Goal: Information Seeking & Learning: Learn about a topic

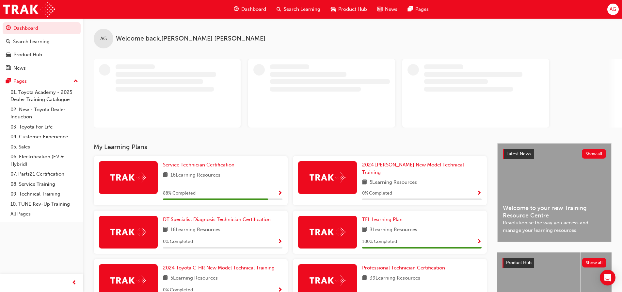
click at [204, 165] on span "Service Technician Certification" at bounding box center [199, 165] width 72 height 6
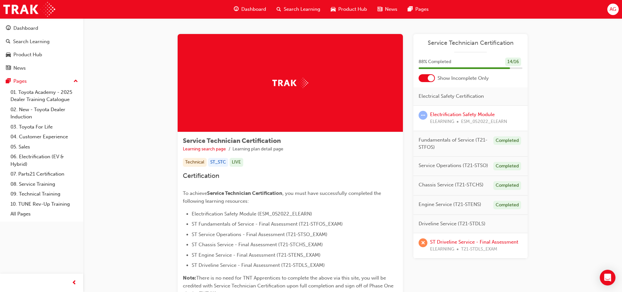
click at [430, 77] on div at bounding box center [431, 78] width 7 height 7
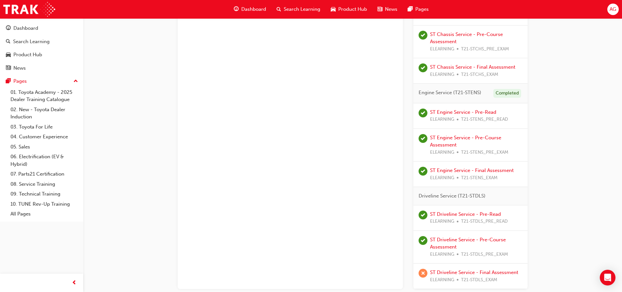
scroll to position [422, 0]
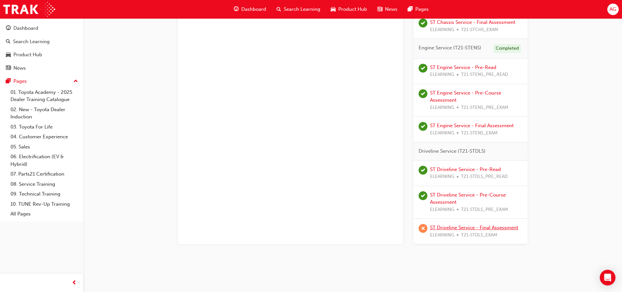
click at [448, 225] on link "ST Driveline Service - Final Assessment" at bounding box center [474, 227] width 88 height 6
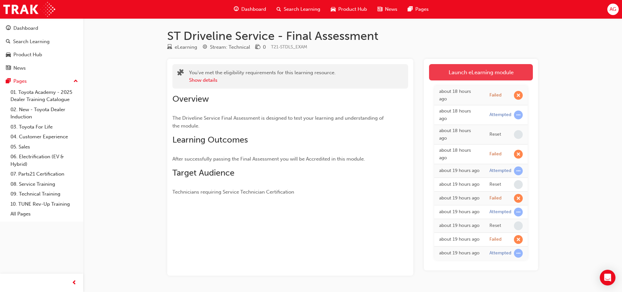
click at [462, 73] on link "Launch eLearning module" at bounding box center [481, 72] width 104 height 16
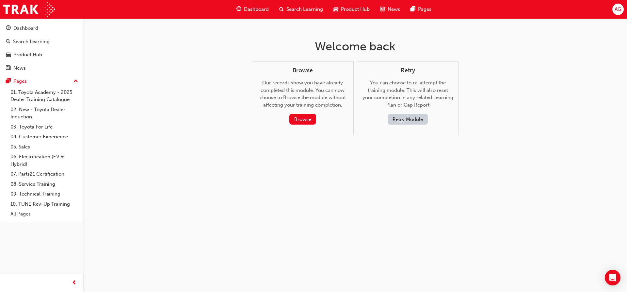
click at [396, 118] on button "Retry Module" at bounding box center [408, 119] width 40 height 11
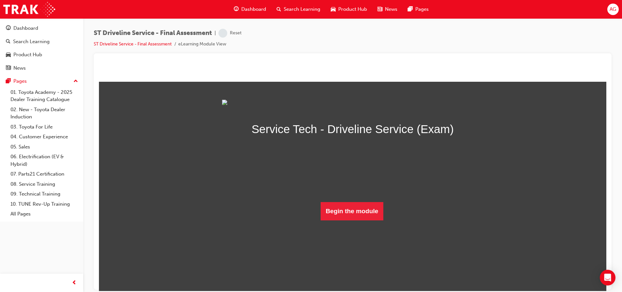
scroll to position [2, 0]
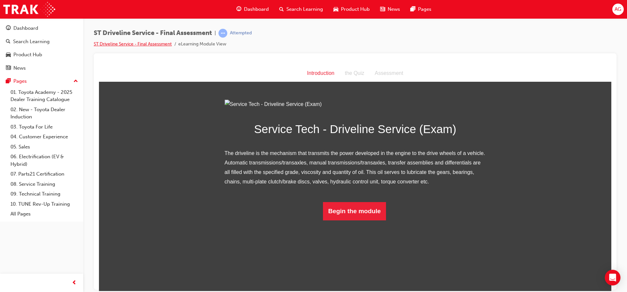
click at [145, 45] on link "ST Driveline Service - Final Assessment" at bounding box center [133, 44] width 78 height 6
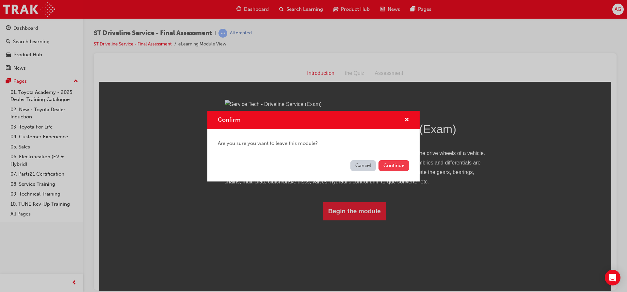
click at [404, 169] on button "Continue" at bounding box center [394, 165] width 31 height 11
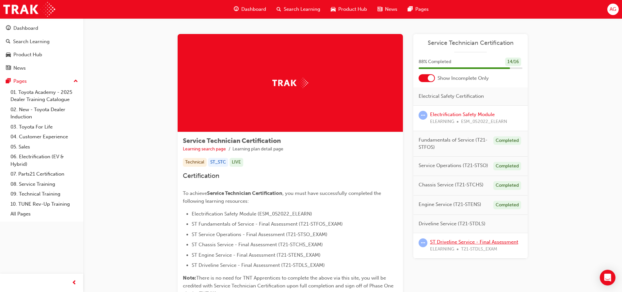
click at [462, 243] on link "ST Driveline Service - Final Assessment" at bounding box center [474, 242] width 88 height 6
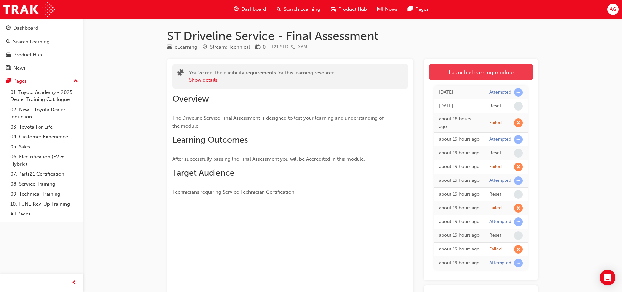
click at [506, 75] on link "Launch eLearning module" at bounding box center [481, 72] width 104 height 16
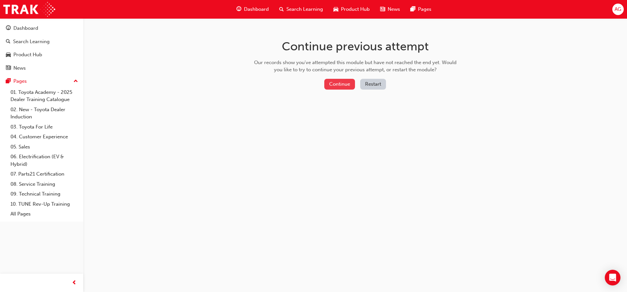
click at [336, 89] on button "Continue" at bounding box center [339, 84] width 31 height 11
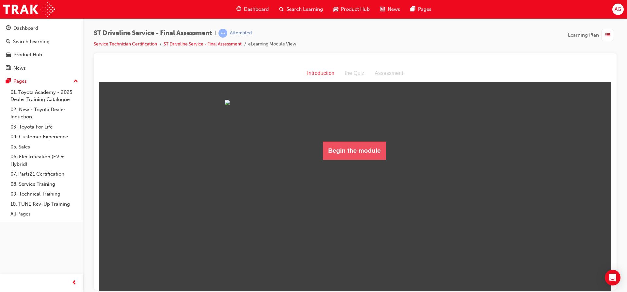
click at [355, 159] on button "Begin the module" at bounding box center [354, 150] width 63 height 18
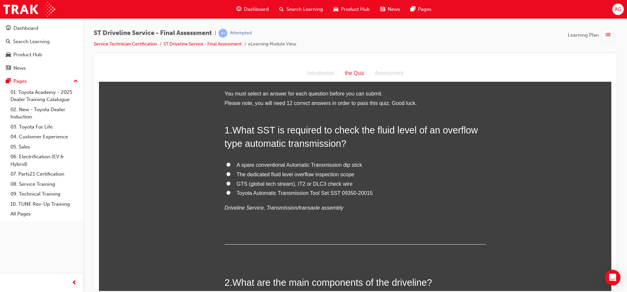
click at [346, 192] on span "Toyota Automatic Transmission Tool Set SST 09350-20015" at bounding box center [305, 193] width 136 height 6
click at [231, 192] on input "Toyota Automatic Transmission Tool Set SST 09350-20015" at bounding box center [228, 192] width 4 height 4
radio input "true"
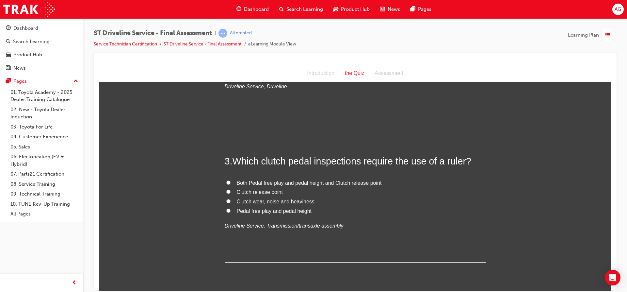
scroll to position [261, 0]
click at [297, 211] on span "Pedal free play and pedal height" at bounding box center [274, 209] width 75 height 6
click at [231, 211] on input "Pedal free play and pedal height" at bounding box center [228, 209] width 4 height 4
radio input "true"
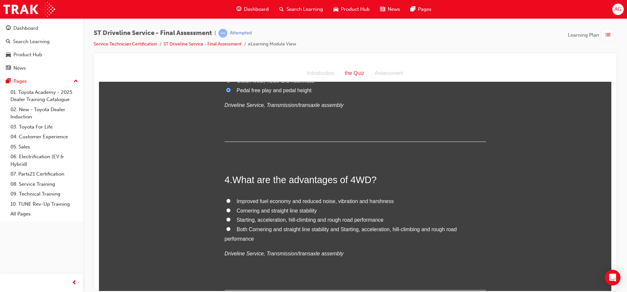
scroll to position [392, 0]
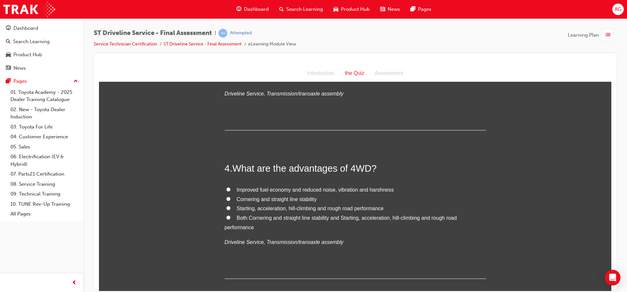
click at [393, 218] on span "Both Cornering and straight line stability and Starting, acceleration, hill-cli…" at bounding box center [341, 222] width 232 height 15
click at [231, 218] on input "Both Cornering and straight line stability and Starting, acceleration, hill-cli…" at bounding box center [228, 217] width 4 height 4
radio input "true"
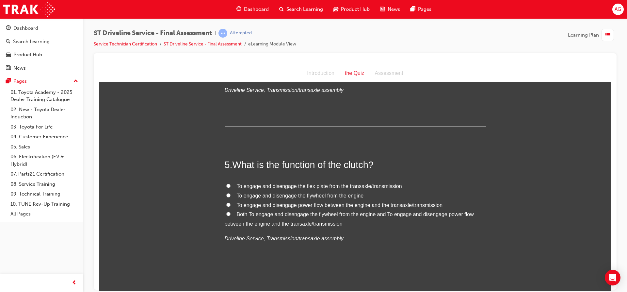
scroll to position [555, 0]
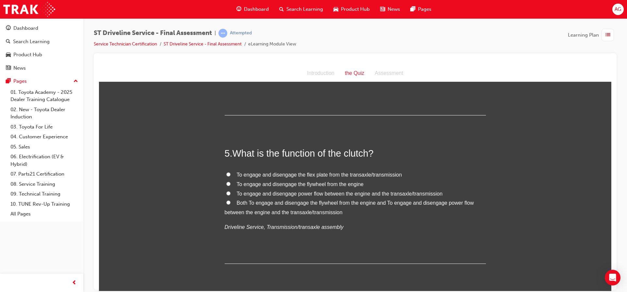
click at [284, 192] on span "To engage and disengage power flow between the engine and the transaxle/transmi…" at bounding box center [340, 193] width 206 height 6
click at [231, 192] on input "To engage and disengage power flow between the engine and the transaxle/transmi…" at bounding box center [228, 193] width 4 height 4
radio input "true"
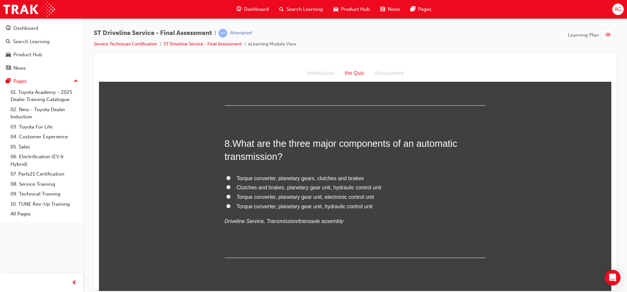
scroll to position [1015, 0]
click at [348, 207] on span "Torque converter, planetary gear unit, hydraulic control unit" at bounding box center [305, 208] width 136 height 6
click at [231, 207] on input "Torque converter, planetary gear unit, hydraulic control unit" at bounding box center [228, 207] width 4 height 4
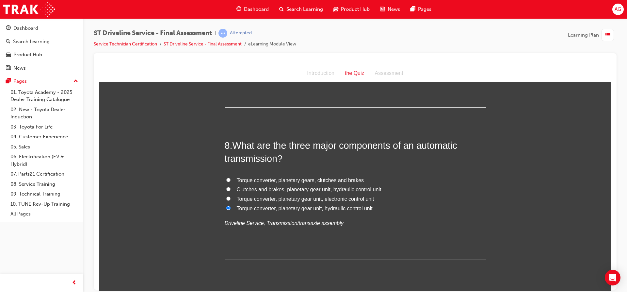
radio input "true"
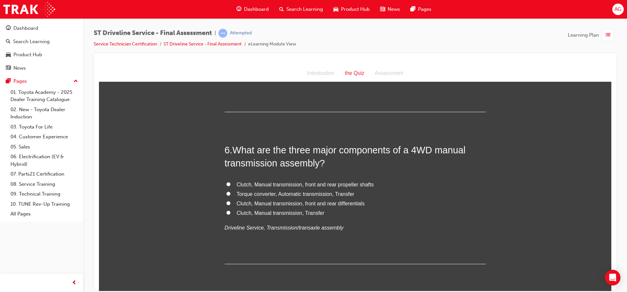
scroll to position [721, 0]
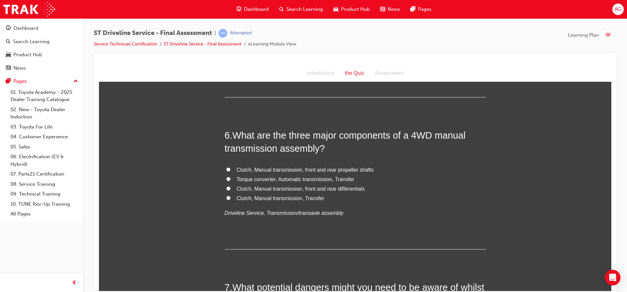
click at [278, 198] on span "Clutch, Manual transmission, Transfer" at bounding box center [281, 198] width 88 height 6
click at [231, 198] on input "Clutch, Manual transmission, Transfer" at bounding box center [228, 197] width 4 height 4
radio input "true"
click at [290, 188] on span "Clutch, Manual transmission, front and rear differentials" at bounding box center [301, 189] width 128 height 6
click at [286, 188] on span "Clutch, Manual transmission, front and rear differentials" at bounding box center [301, 189] width 128 height 6
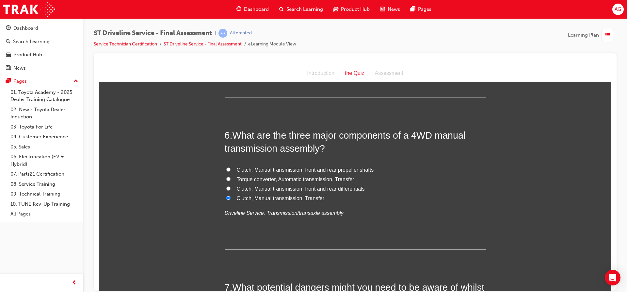
click at [231, 188] on input "Clutch, Manual transmission, front and rear differentials" at bounding box center [228, 188] width 4 height 4
radio input "true"
click at [225, 197] on label "Clutch, Manual transmission, Transfer" at bounding box center [355, 197] width 261 height 9
click at [226, 197] on input "Clutch, Manual transmission, Transfer" at bounding box center [228, 197] width 4 height 4
radio input "true"
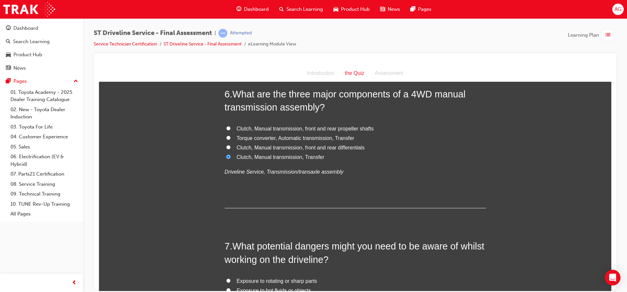
scroll to position [754, 0]
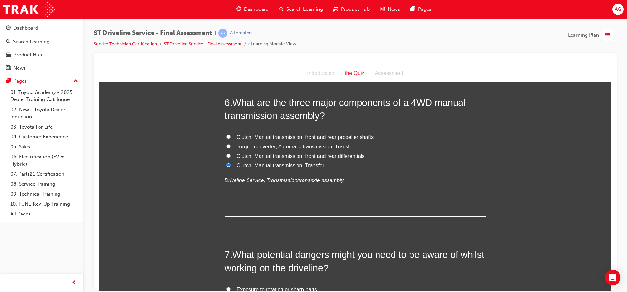
click at [258, 159] on label "Clutch, Manual transmission, front and rear differentials" at bounding box center [355, 155] width 261 height 9
click at [231, 157] on input "Clutch, Manual transmission, front and rear differentials" at bounding box center [228, 155] width 4 height 4
radio input "true"
click at [255, 166] on span "Clutch, Manual transmission, Transfer" at bounding box center [281, 165] width 88 height 6
click at [231, 166] on input "Clutch, Manual transmission, Transfer" at bounding box center [228, 165] width 4 height 4
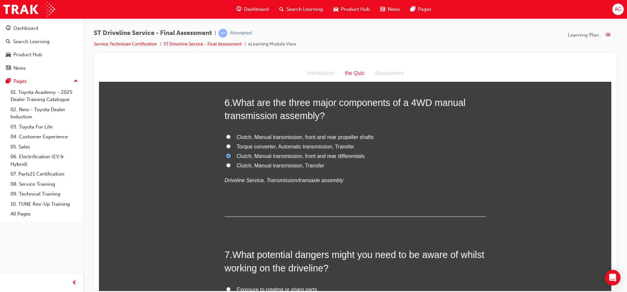
radio input "true"
click at [259, 154] on span "Clutch, Manual transmission, front and rear differentials" at bounding box center [301, 156] width 128 height 6
click at [231, 154] on input "Clutch, Manual transmission, front and rear differentials" at bounding box center [228, 155] width 4 height 4
radio input "true"
click at [251, 164] on span "Clutch, Manual transmission, Transfer" at bounding box center [281, 165] width 88 height 6
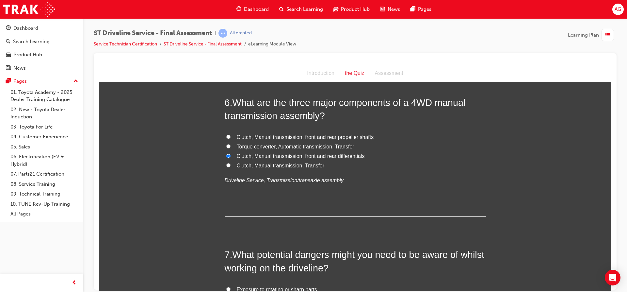
click at [231, 164] on input "Clutch, Manual transmission, Transfer" at bounding box center [228, 165] width 4 height 4
radio input "true"
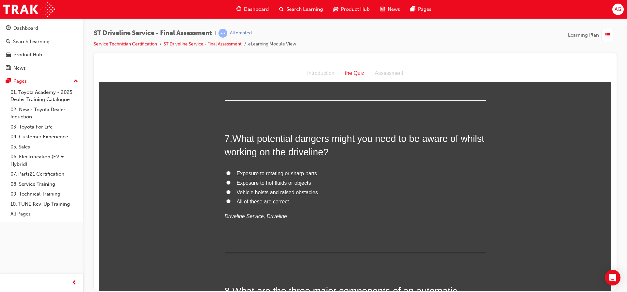
scroll to position [885, 0]
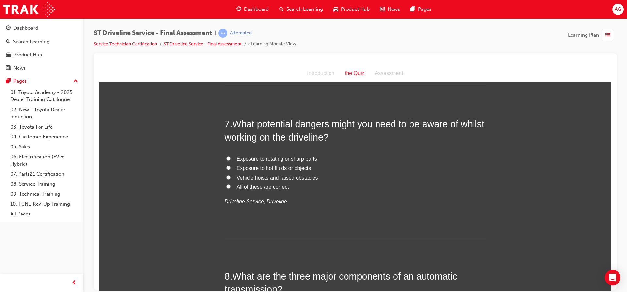
click at [283, 184] on span "All of these are correct" at bounding box center [263, 187] width 52 height 6
click at [231, 184] on input "All of these are correct" at bounding box center [228, 186] width 4 height 4
radio input "true"
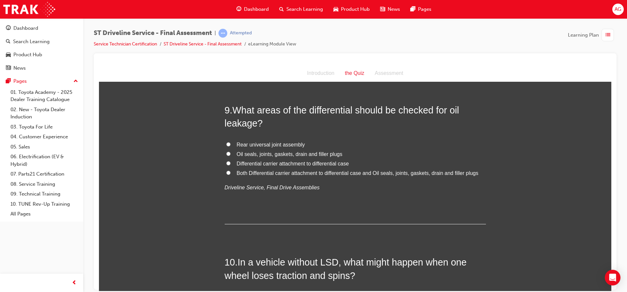
scroll to position [1179, 0]
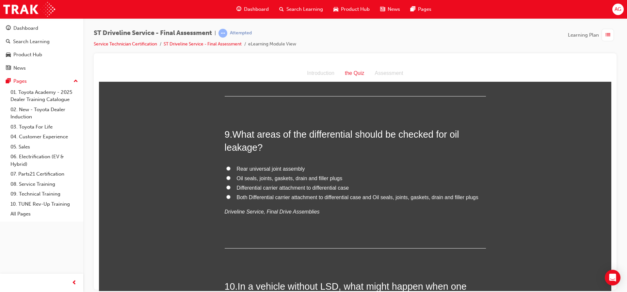
click at [257, 175] on span "Oil seals, joints, gaskets, drain and filler plugs" at bounding box center [290, 178] width 106 height 6
click at [231, 175] on input "Oil seals, joints, gaskets, drain and filler plugs" at bounding box center [228, 177] width 4 height 4
radio input "true"
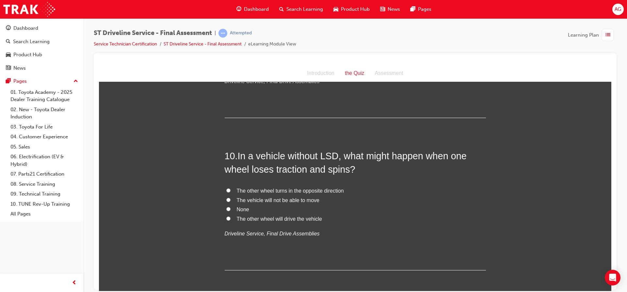
scroll to position [1309, 0]
click at [247, 197] on span "The vehicle will not be able to move" at bounding box center [278, 200] width 83 height 6
click at [231, 197] on input "The vehicle will not be able to move" at bounding box center [228, 199] width 4 height 4
radio input "true"
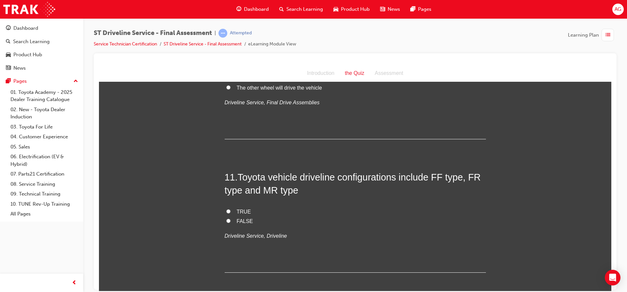
scroll to position [1473, 0]
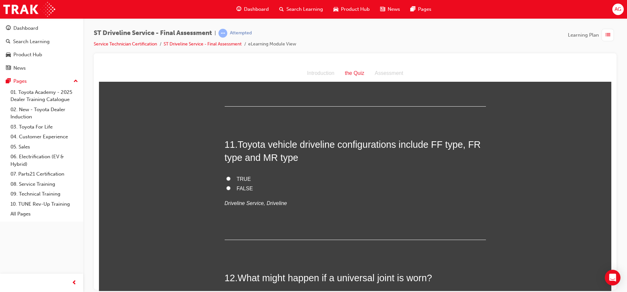
click at [233, 178] on label "TRUE" at bounding box center [355, 178] width 261 height 9
click at [231, 178] on input "TRUE" at bounding box center [228, 178] width 4 height 4
radio input "true"
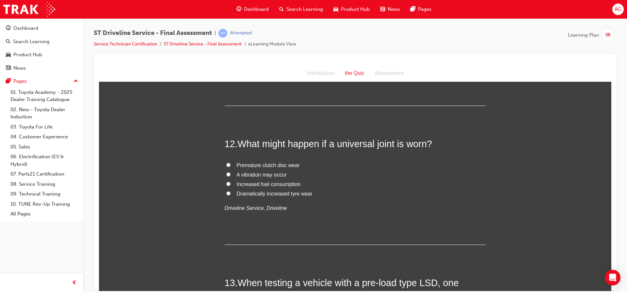
scroll to position [1636, 0]
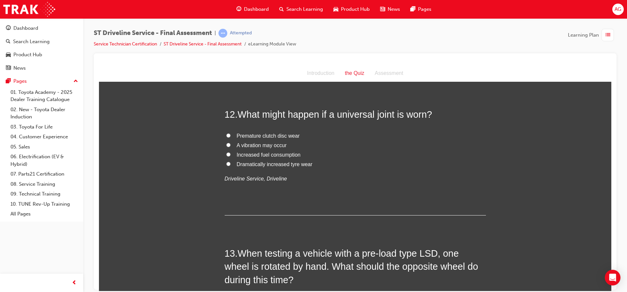
click at [226, 144] on input "A vibration may occur" at bounding box center [228, 144] width 4 height 4
radio input "true"
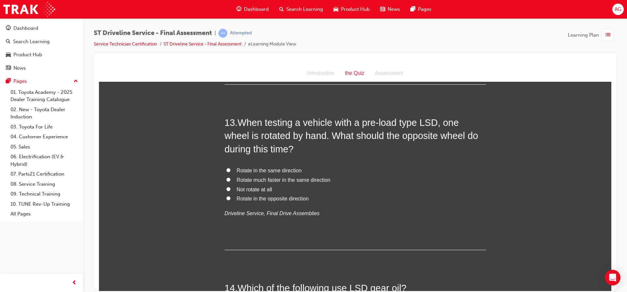
scroll to position [1799, 0]
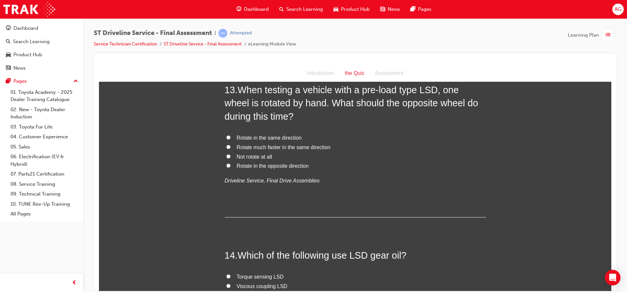
click at [239, 165] on span "Rotate in the opposite direction" at bounding box center [273, 166] width 72 height 6
click at [231, 165] on input "Rotate in the opposite direction" at bounding box center [228, 165] width 4 height 4
radio input "true"
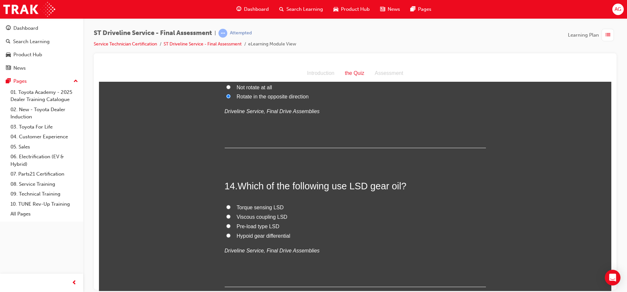
scroll to position [1897, 0]
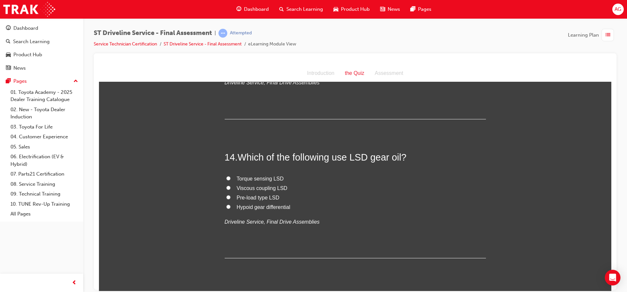
click at [265, 196] on span "Pre-load type LSD" at bounding box center [258, 197] width 43 height 6
click at [231, 196] on input "Pre-load type LSD" at bounding box center [228, 197] width 4 height 4
radio input "true"
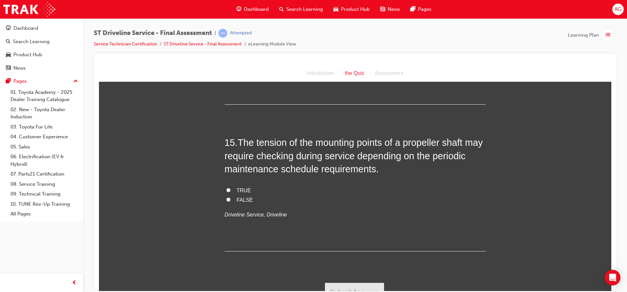
scroll to position [2061, 0]
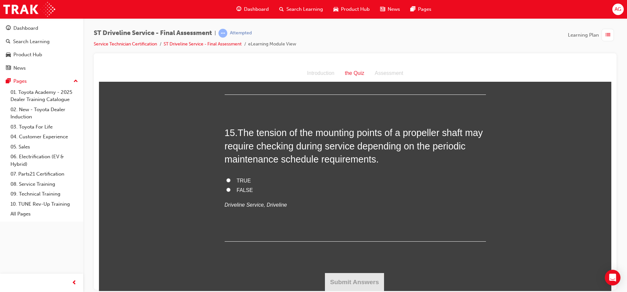
click at [240, 176] on label "TRUE" at bounding box center [355, 180] width 261 height 9
click at [231, 178] on input "TRUE" at bounding box center [228, 180] width 4 height 4
radio input "true"
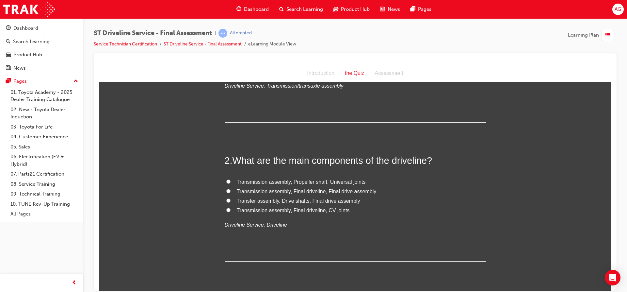
scroll to position [134, 0]
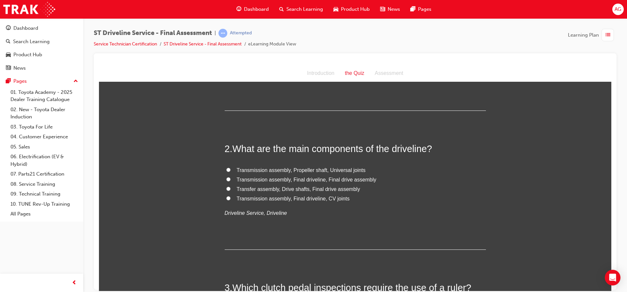
click at [249, 170] on span "Transmission assembly, Propeller shaft, Universal joints" at bounding box center [301, 170] width 129 height 6
click at [231, 170] on input "Transmission assembly, Propeller shaft, Universal joints" at bounding box center [228, 169] width 4 height 4
radio input "true"
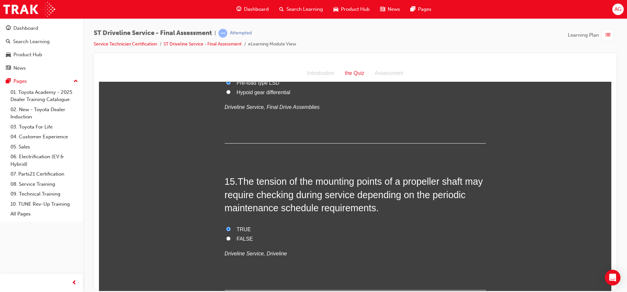
scroll to position [2061, 0]
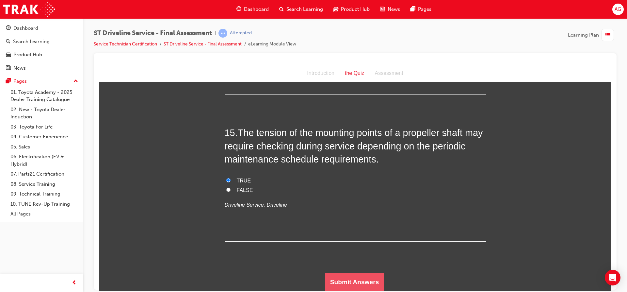
click at [369, 281] on button "Submit Answers" at bounding box center [354, 281] width 59 height 18
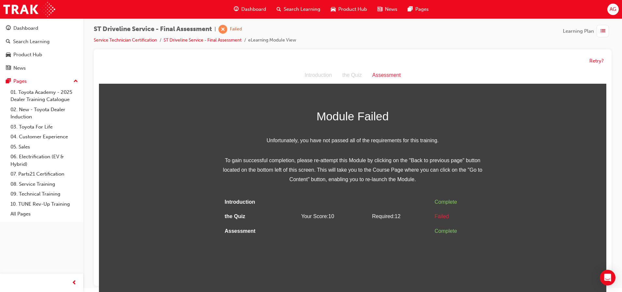
scroll to position [5, 0]
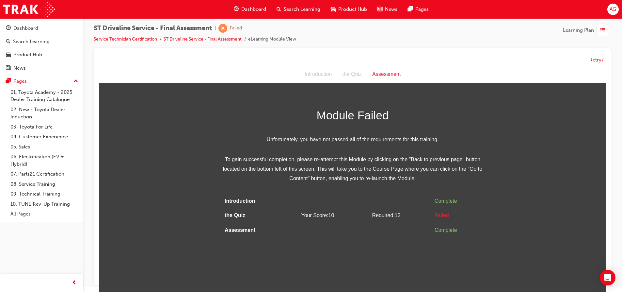
click at [593, 59] on button "Retry?" at bounding box center [597, 60] width 14 height 8
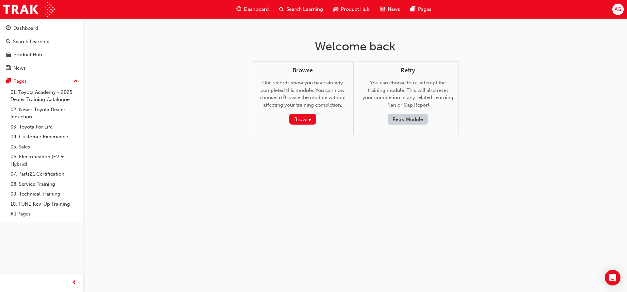
click at [419, 121] on button "Retry Module" at bounding box center [408, 119] width 40 height 11
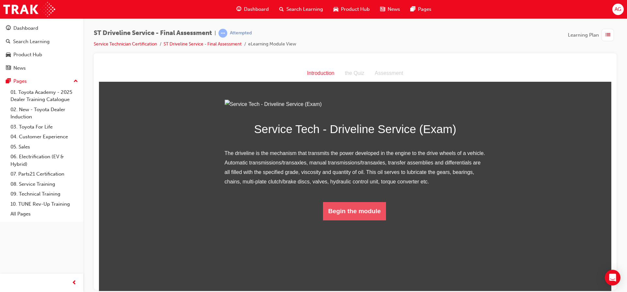
click at [352, 220] on button "Begin the module" at bounding box center [354, 211] width 63 height 18
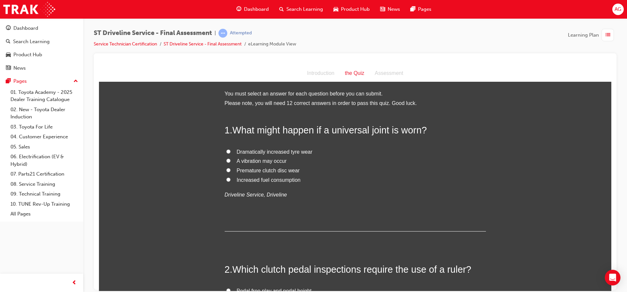
click at [275, 162] on span "A vibration may occur" at bounding box center [262, 161] width 50 height 6
click at [231, 162] on input "A vibration may occur" at bounding box center [228, 160] width 4 height 4
radio input "true"
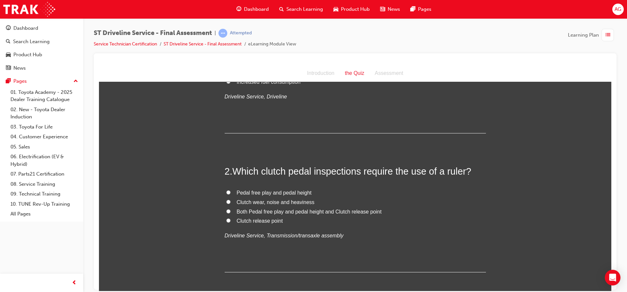
scroll to position [131, 0]
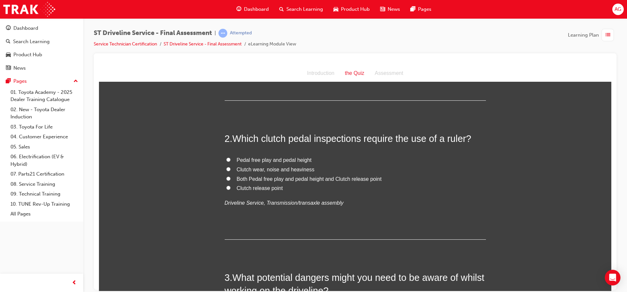
click at [261, 158] on span "Pedal free play and pedal height" at bounding box center [274, 160] width 75 height 6
click at [231, 158] on input "Pedal free play and pedal height" at bounding box center [228, 159] width 4 height 4
radio input "true"
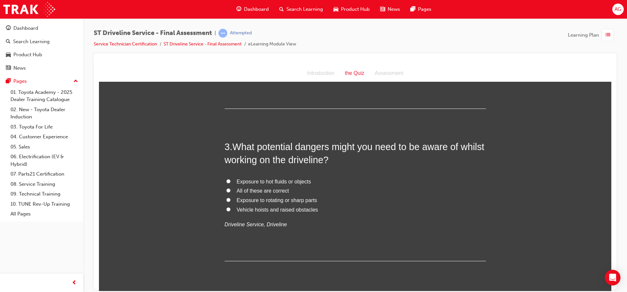
scroll to position [294, 0]
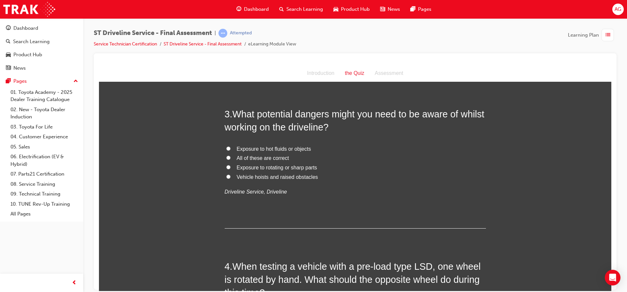
click at [280, 153] on label "All of these are correct" at bounding box center [355, 157] width 261 height 9
click at [231, 155] on input "All of these are correct" at bounding box center [228, 157] width 4 height 4
radio input "true"
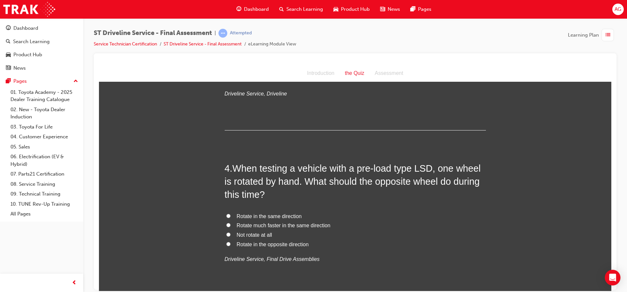
scroll to position [425, 0]
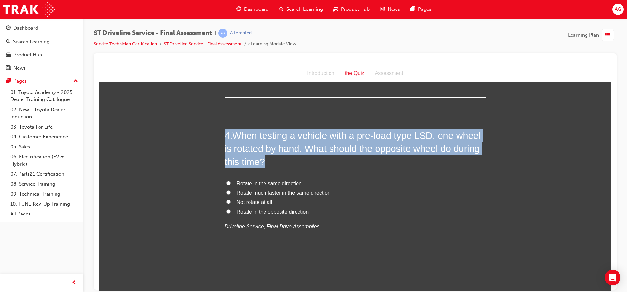
drag, startPoint x: 225, startPoint y: 134, endPoint x: 299, endPoint y: 163, distance: 80.1
click at [299, 163] on h2 "4 . When testing a vehicle with a pre-load type LSD, one wheel is rotated by ha…" at bounding box center [355, 149] width 261 height 40
copy h2 "4 . When testing a vehicle with a pre-load type LSD, one wheel is rotated by ha…"
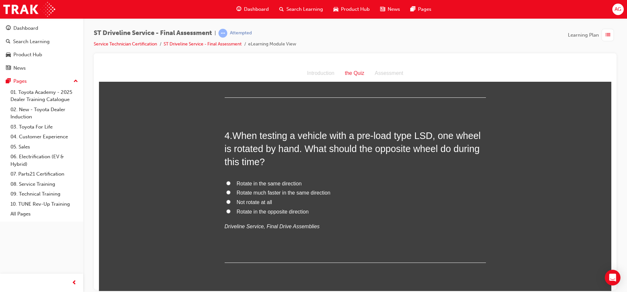
click at [238, 181] on span "Rotate in the same direction" at bounding box center [269, 183] width 65 height 6
click at [231, 181] on input "Rotate in the same direction" at bounding box center [228, 183] width 4 height 4
radio input "true"
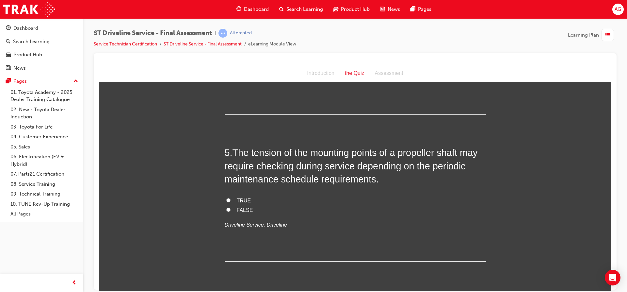
scroll to position [588, 0]
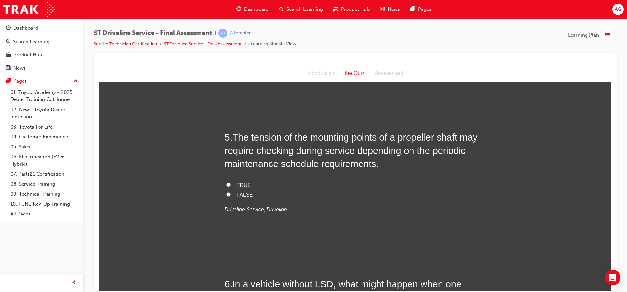
click at [241, 182] on span "TRUE" at bounding box center [244, 185] width 14 height 6
click at [231, 182] on input "TRUE" at bounding box center [228, 184] width 4 height 4
radio input "true"
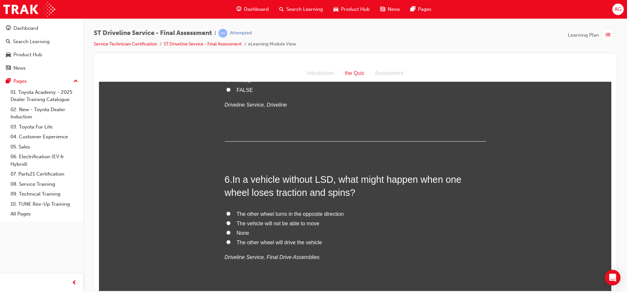
scroll to position [719, 0]
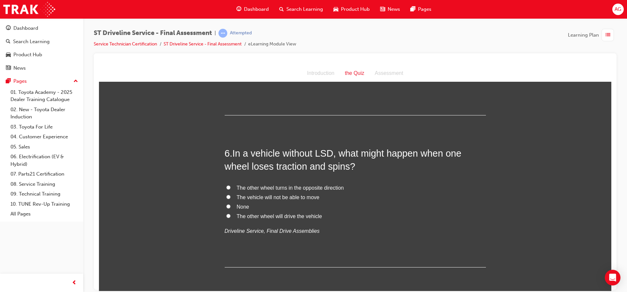
click at [256, 196] on span "The vehicle will not be able to move" at bounding box center [278, 197] width 83 height 6
click at [231, 196] on input "The vehicle will not be able to move" at bounding box center [228, 196] width 4 height 4
radio input "true"
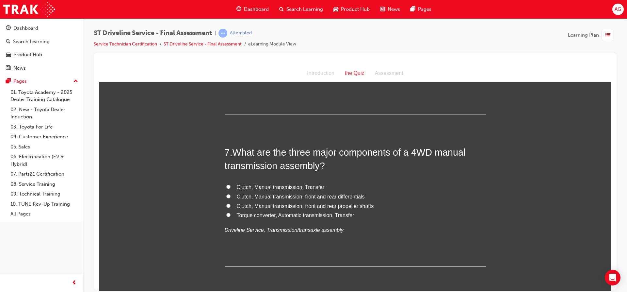
scroll to position [882, 0]
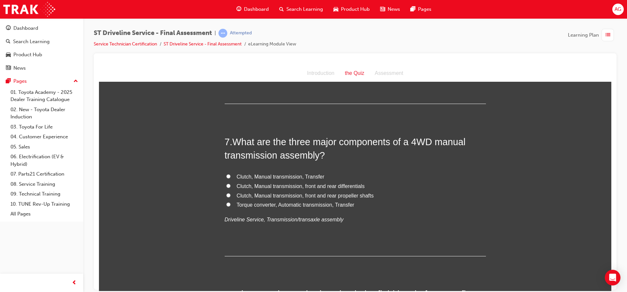
click at [289, 176] on span "Clutch, Manual transmission, Transfer" at bounding box center [281, 176] width 88 height 6
click at [231, 176] on input "Clutch, Manual transmission, Transfer" at bounding box center [228, 176] width 4 height 4
radio input "true"
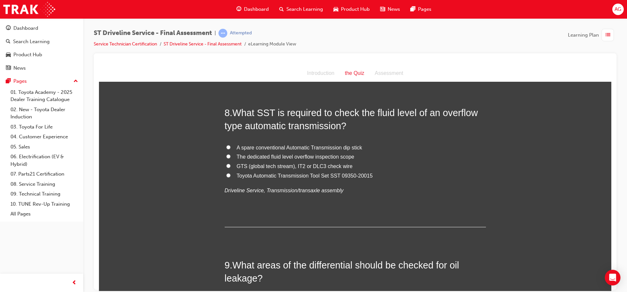
scroll to position [1078, 0]
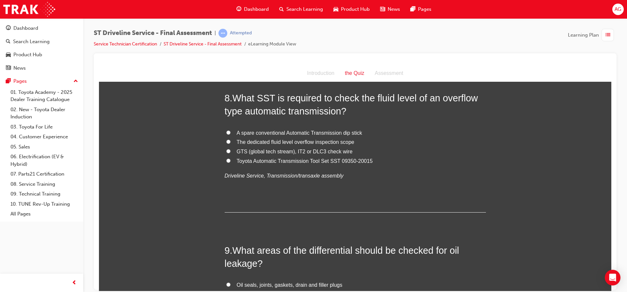
click at [295, 160] on span "Toyota Automatic Transmission Tool Set SST 09350-20015" at bounding box center [305, 161] width 136 height 6
click at [231, 160] on input "Toyota Automatic Transmission Tool Set SST 09350-20015" at bounding box center [228, 160] width 4 height 4
radio input "true"
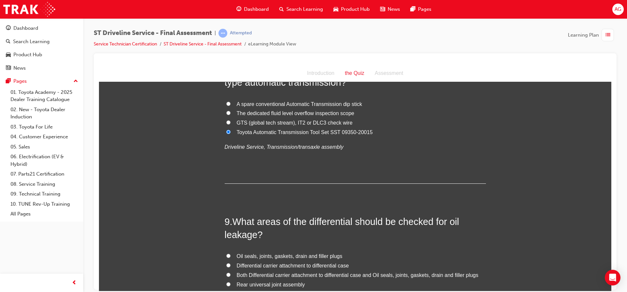
scroll to position [1143, 0]
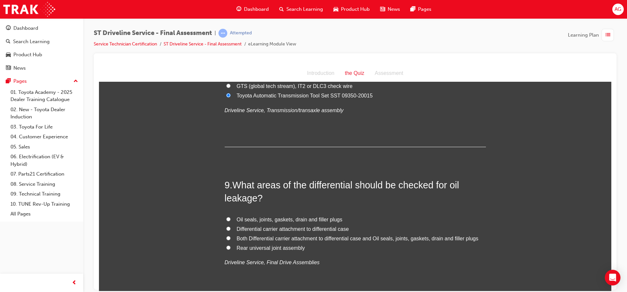
click at [324, 219] on span "Oil seals, joints, gaskets, drain and filler plugs" at bounding box center [290, 219] width 106 height 6
click at [231, 219] on input "Oil seals, joints, gaskets, drain and filler plugs" at bounding box center [228, 219] width 4 height 4
radio input "true"
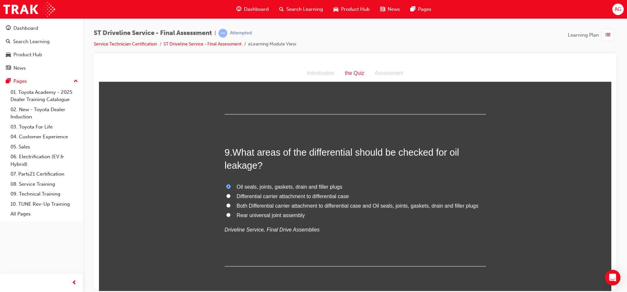
click at [317, 201] on label "Both Differential carrier attachment to differential case and Oil seals, joints…" at bounding box center [355, 205] width 261 height 9
click at [231, 203] on input "Both Differential carrier attachment to differential case and Oil seals, joints…" at bounding box center [228, 205] width 4 height 4
radio input "true"
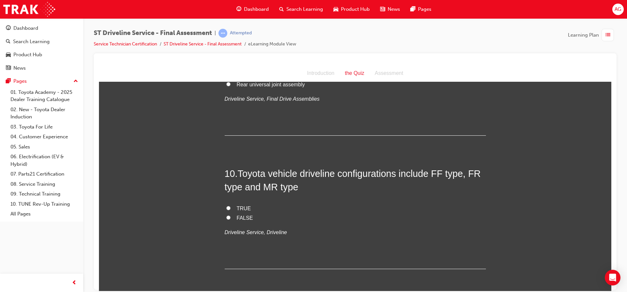
scroll to position [1339, 0]
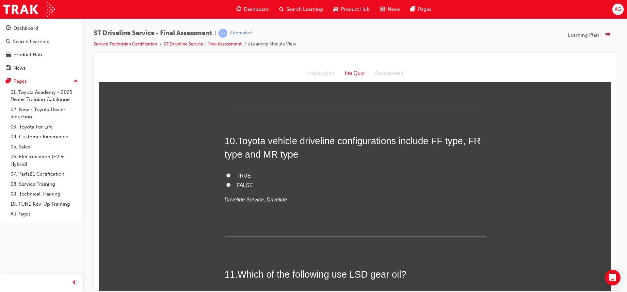
click at [236, 171] on label "TRUE" at bounding box center [355, 175] width 261 height 9
click at [231, 173] on input "TRUE" at bounding box center [228, 175] width 4 height 4
radio input "true"
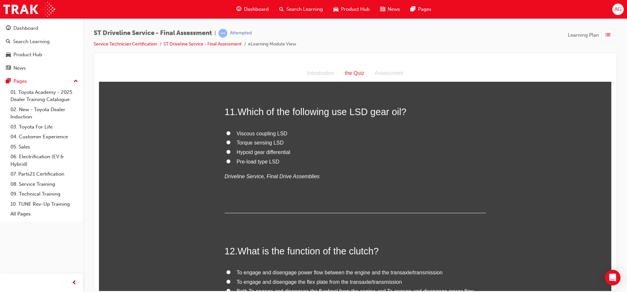
scroll to position [1502, 0]
click at [258, 161] on span "Pre-load type LSD" at bounding box center [258, 160] width 43 height 6
click at [231, 161] on input "Pre-load type LSD" at bounding box center [228, 160] width 4 height 4
radio input "true"
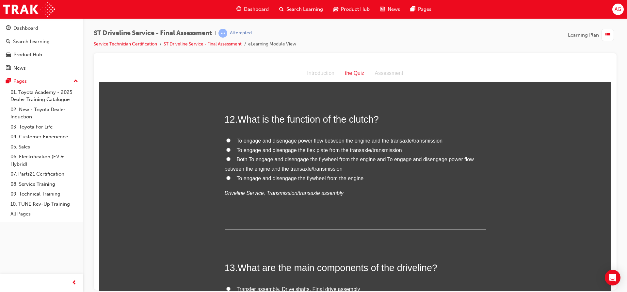
scroll to position [1600, 0]
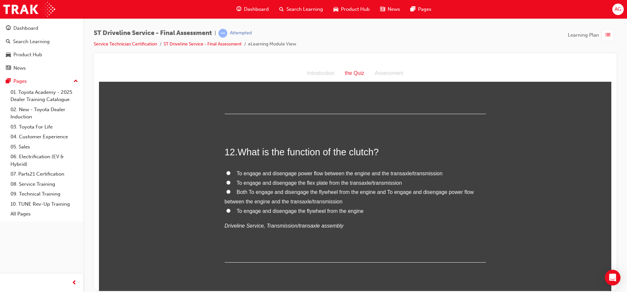
click at [329, 172] on span "To engage and disengage power flow between the engine and the transaxle/transmi…" at bounding box center [340, 173] width 206 height 6
click at [231, 172] on input "To engage and disengage power flow between the engine and the transaxle/transmi…" at bounding box center [228, 172] width 4 height 4
radio input "true"
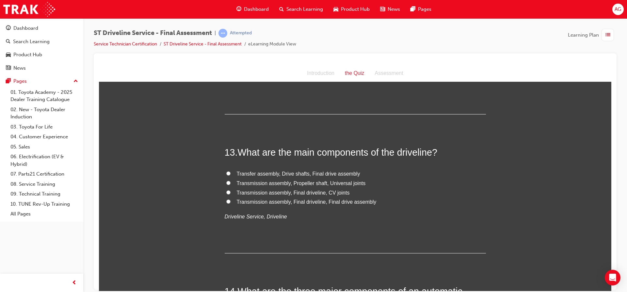
scroll to position [1764, 0]
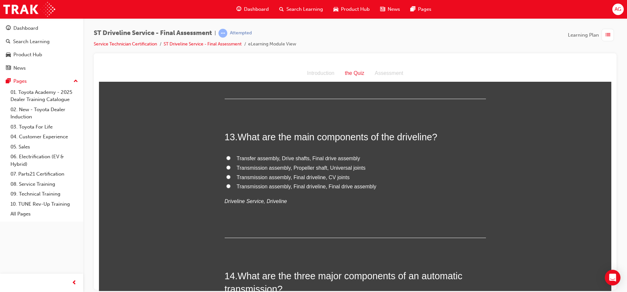
click at [287, 167] on span "Transmission assembly, Propeller shaft, Universal joints" at bounding box center [301, 168] width 129 height 6
click at [231, 167] on input "Transmission assembly, Propeller shaft, Universal joints" at bounding box center [228, 167] width 4 height 4
radio input "true"
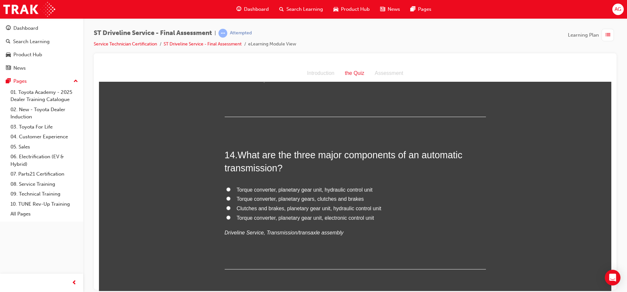
scroll to position [1894, 0]
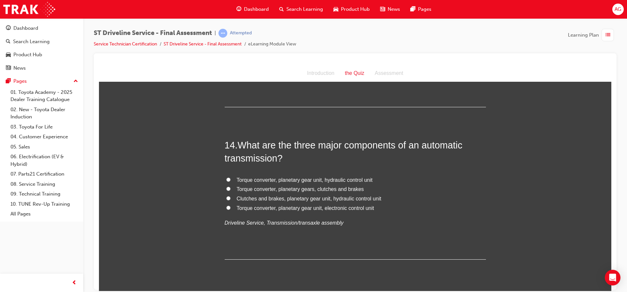
click at [300, 208] on span "Torque converter, planetary gear unit, electronic control unit" at bounding box center [306, 208] width 138 height 6
click at [231, 208] on input "Torque converter, planetary gear unit, electronic control unit" at bounding box center [228, 207] width 4 height 4
radio input "true"
click at [300, 177] on span "Torque converter, planetary gear unit, hydraulic control unit" at bounding box center [305, 180] width 136 height 6
click at [231, 177] on input "Torque converter, planetary gear unit, hydraulic control unit" at bounding box center [228, 179] width 4 height 4
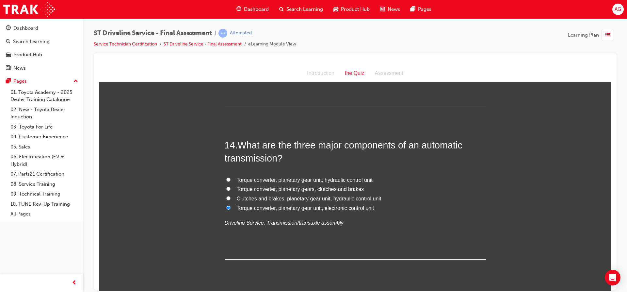
radio input "true"
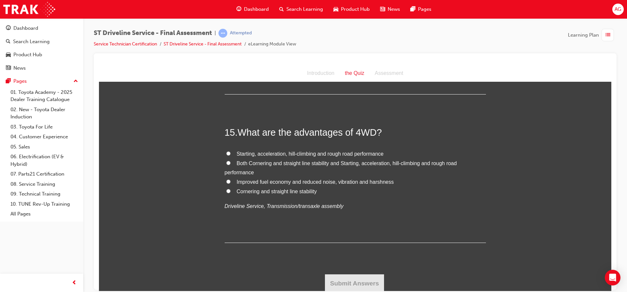
scroll to position [2061, 0]
click at [294, 152] on span "Starting, acceleration, hill-climbing and rough road performance" at bounding box center [310, 152] width 147 height 6
click at [282, 154] on span "Starting, acceleration, hill-climbing and rough road performance" at bounding box center [310, 152] width 147 height 6
click at [231, 154] on input "Starting, acceleration, hill-climbing and rough road performance" at bounding box center [228, 152] width 4 height 4
radio input "true"
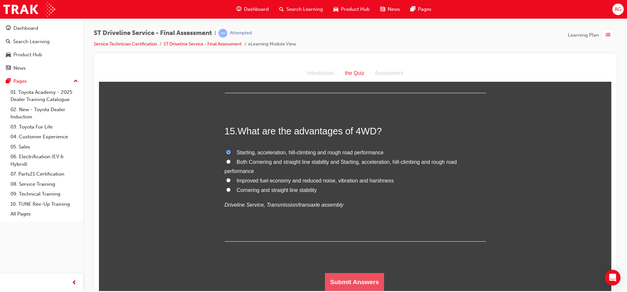
click at [346, 272] on button "Submit Answers" at bounding box center [354, 281] width 59 height 18
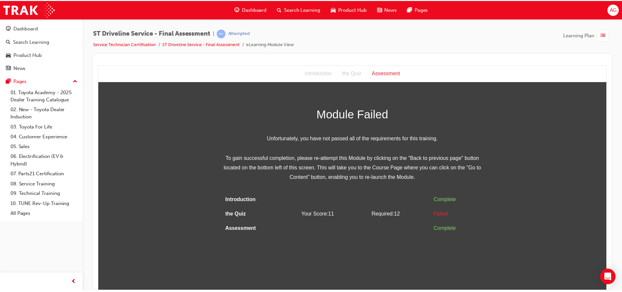
scroll to position [0, 0]
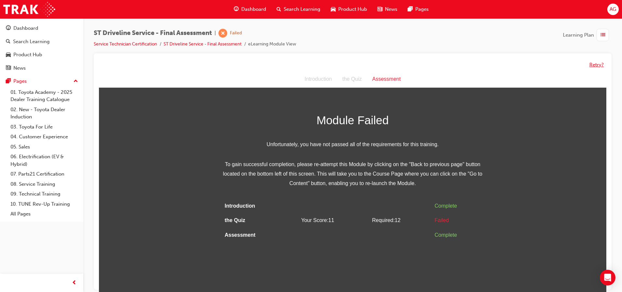
click at [601, 62] on button "Retry?" at bounding box center [597, 65] width 14 height 8
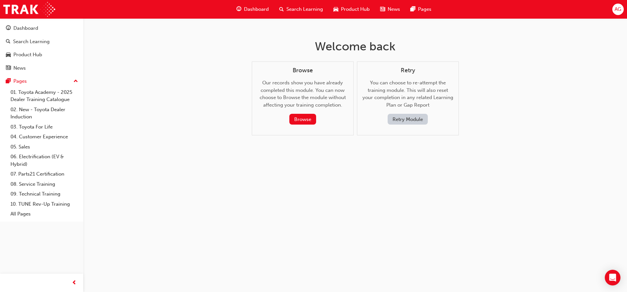
click at [414, 119] on button "Retry Module" at bounding box center [408, 119] width 40 height 11
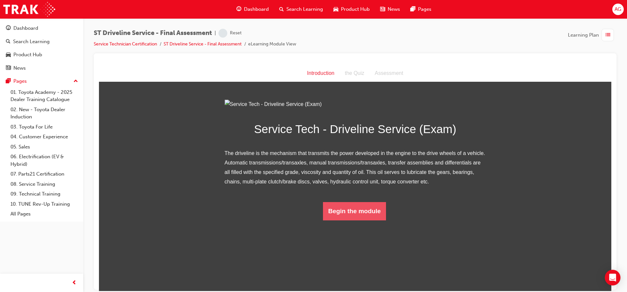
click at [352, 220] on button "Begin the module" at bounding box center [354, 211] width 63 height 18
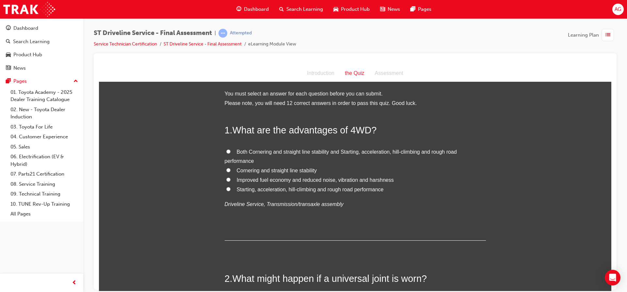
click at [254, 187] on span "Starting, acceleration, hill-climbing and rough road performance" at bounding box center [310, 189] width 147 height 6
click at [231, 187] on input "Starting, acceleration, hill-climbing and rough road performance" at bounding box center [228, 188] width 4 height 4
radio input "true"
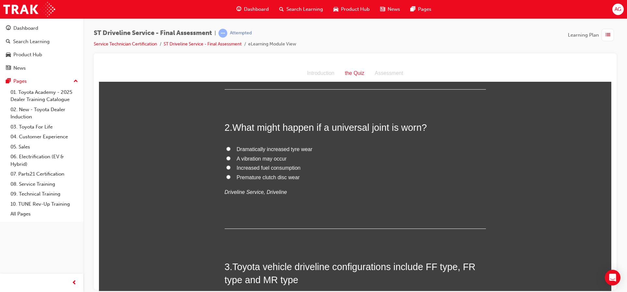
scroll to position [163, 0]
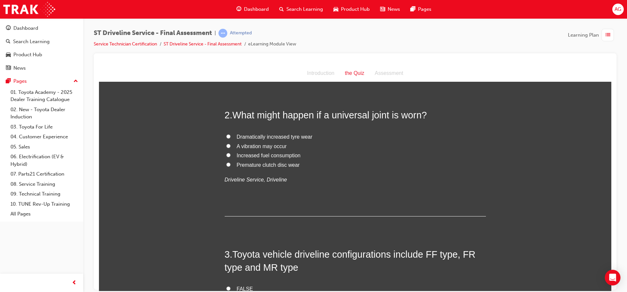
click at [255, 142] on label "A vibration may occur" at bounding box center [355, 145] width 261 height 9
click at [231, 143] on input "A vibration may occur" at bounding box center [228, 145] width 4 height 4
radio input "true"
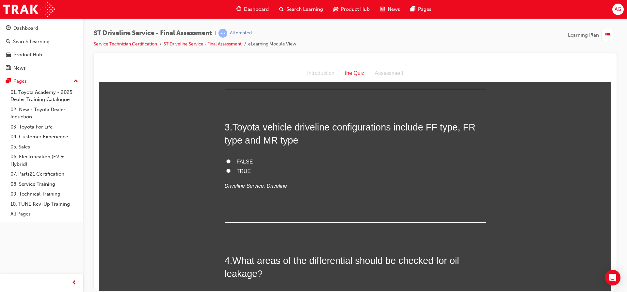
scroll to position [294, 0]
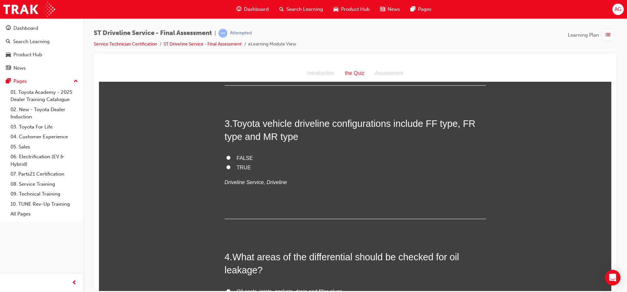
click at [241, 168] on span "TRUE" at bounding box center [244, 167] width 14 height 6
click at [231, 168] on input "TRUE" at bounding box center [228, 167] width 4 height 4
radio input "true"
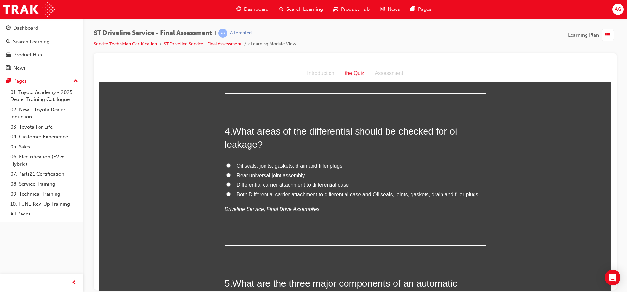
scroll to position [425, 0]
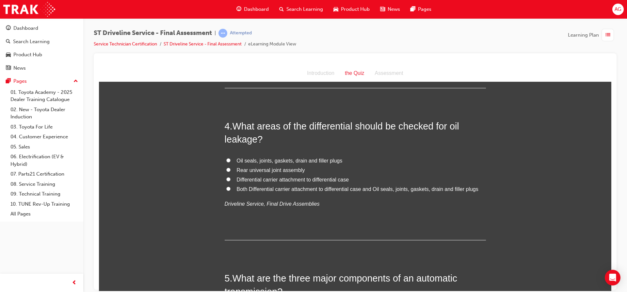
click at [258, 187] on span "Both Differential carrier attachment to differential case and Oil seals, joints…" at bounding box center [358, 189] width 242 height 6
click at [231, 187] on input "Both Differential carrier attachment to differential case and Oil seals, joints…" at bounding box center [228, 188] width 4 height 4
radio input "true"
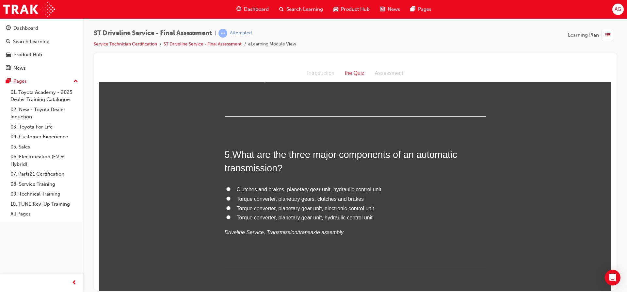
scroll to position [555, 0]
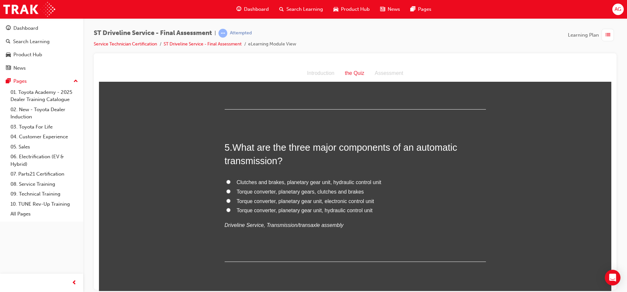
click at [280, 211] on span "Torque converter, planetary gear unit, hydraulic control unit" at bounding box center [305, 210] width 136 height 6
click at [231, 211] on input "Torque converter, planetary gear unit, hydraulic control unit" at bounding box center [228, 209] width 4 height 4
radio input "true"
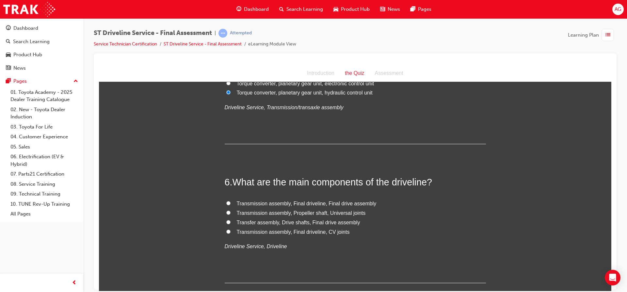
scroll to position [686, 0]
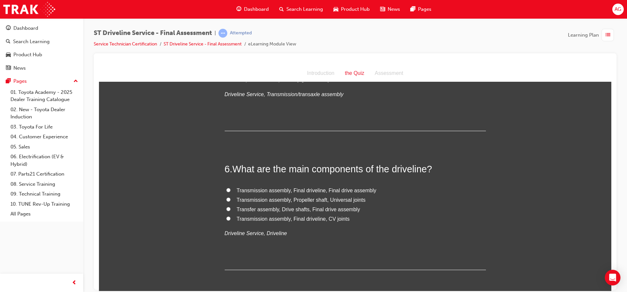
click at [285, 198] on span "Transmission assembly, Propeller shaft, Universal joints" at bounding box center [301, 200] width 129 height 6
click at [231, 198] on input "Transmission assembly, Propeller shaft, Universal joints" at bounding box center [228, 199] width 4 height 4
radio input "true"
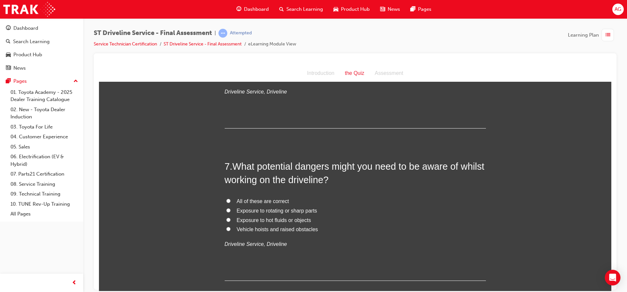
scroll to position [849, 0]
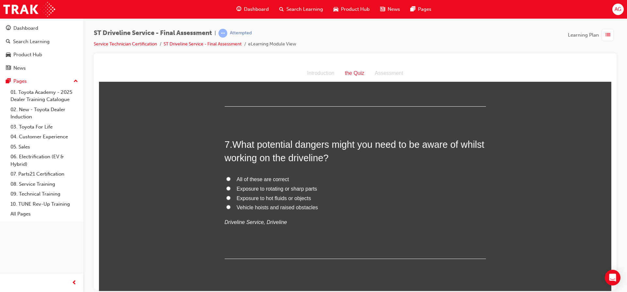
click at [281, 179] on span "All of these are correct" at bounding box center [263, 179] width 52 height 6
click at [231, 179] on input "All of these are correct" at bounding box center [228, 178] width 4 height 4
radio input "true"
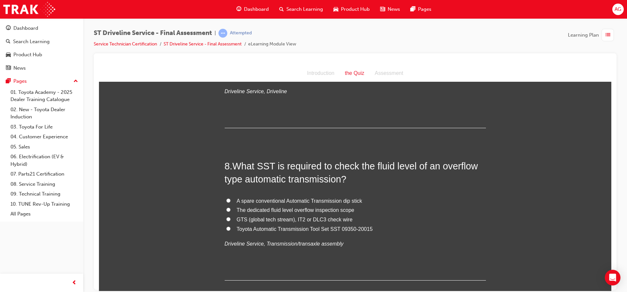
scroll to position [1012, 0]
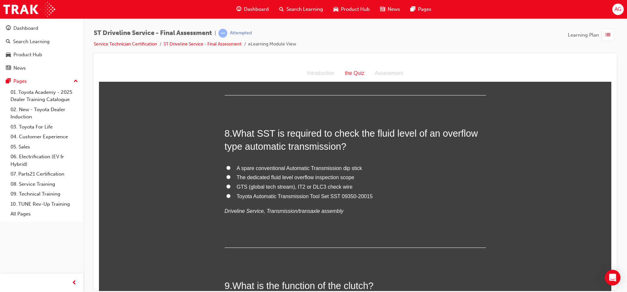
click at [281, 196] on span "Toyota Automatic Transmission Tool Set SST 09350-20015" at bounding box center [305, 196] width 136 height 6
click at [231, 196] on input "Toyota Automatic Transmission Tool Set SST 09350-20015" at bounding box center [228, 195] width 4 height 4
radio input "true"
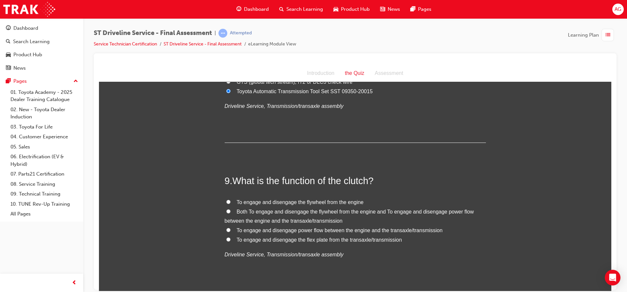
scroll to position [1143, 0]
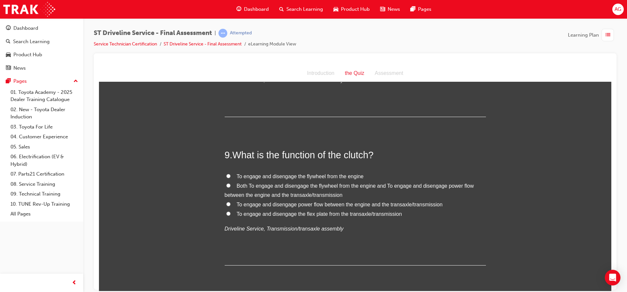
click at [288, 202] on span "To engage and disengage power flow between the engine and the transaxle/transmi…" at bounding box center [340, 204] width 206 height 6
click at [231, 202] on input "To engage and disengage power flow between the engine and the transaxle/transmi…" at bounding box center [228, 204] width 4 height 4
radio input "true"
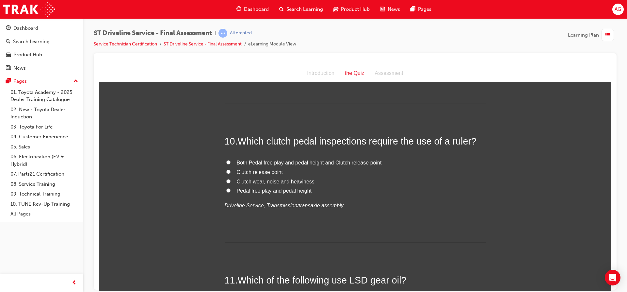
scroll to position [1306, 0]
click at [254, 187] on span "Pedal free play and pedal height" at bounding box center [274, 189] width 75 height 6
click at [231, 187] on input "Pedal free play and pedal height" at bounding box center [228, 188] width 4 height 4
radio input "true"
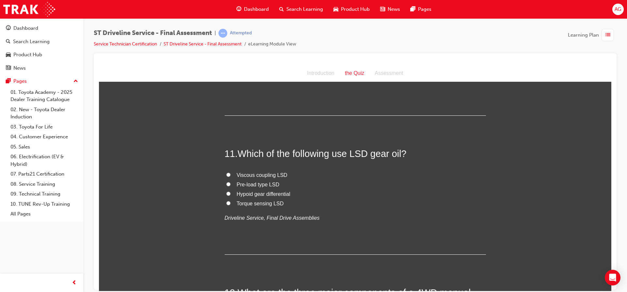
scroll to position [1437, 0]
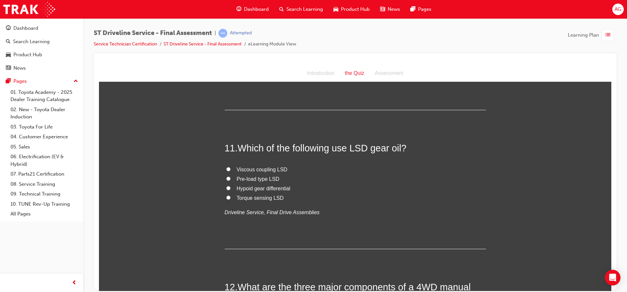
click at [261, 179] on span "Pre-load type LSD" at bounding box center [258, 179] width 43 height 6
click at [231, 179] on input "Pre-load type LSD" at bounding box center [228, 178] width 4 height 4
radio input "true"
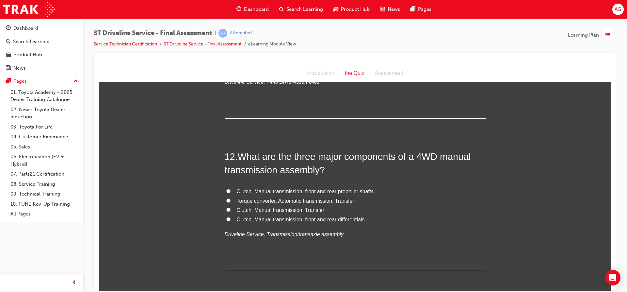
scroll to position [1568, 0]
click at [268, 207] on span "Clutch, Manual transmission, Transfer" at bounding box center [281, 209] width 88 height 6
click at [231, 207] on input "Clutch, Manual transmission, Transfer" at bounding box center [228, 209] width 4 height 4
radio input "true"
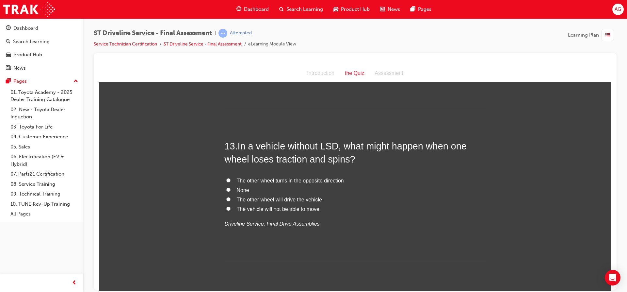
scroll to position [1731, 0]
click at [276, 196] on span "The other wheel will drive the vehicle" at bounding box center [279, 198] width 85 height 6
click at [231, 196] on input "The other wheel will drive the vehicle" at bounding box center [228, 198] width 4 height 4
radio input "true"
click at [276, 207] on span "The vehicle will not be able to move" at bounding box center [278, 208] width 83 height 6
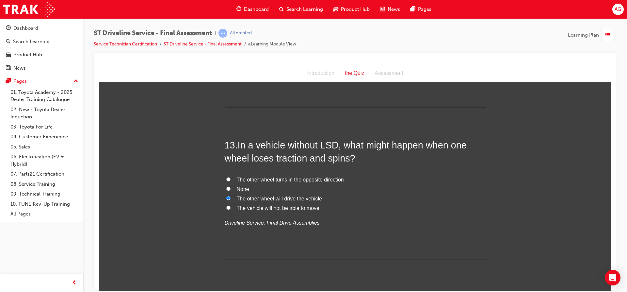
click at [231, 207] on input "The vehicle will not be able to move" at bounding box center [228, 207] width 4 height 4
radio input "true"
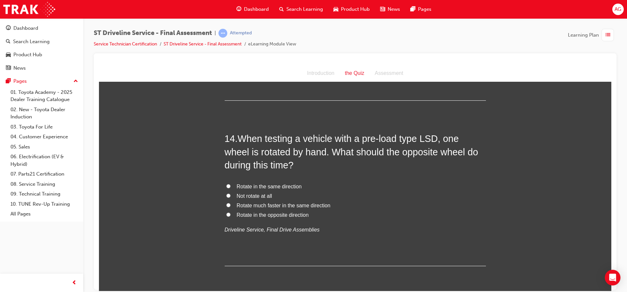
scroll to position [1894, 0]
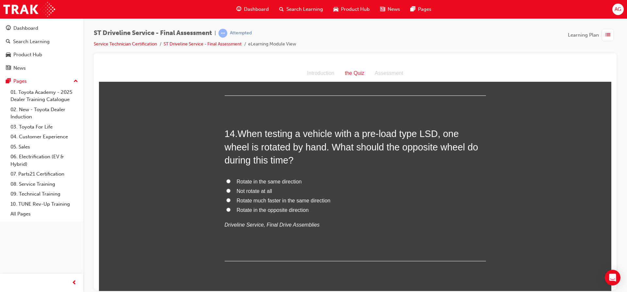
click at [260, 199] on span "Rotate much faster in the same direction" at bounding box center [284, 200] width 94 height 6
click at [231, 199] on input "Rotate much faster in the same direction" at bounding box center [228, 200] width 4 height 4
radio input "true"
click at [260, 209] on span "Rotate in the opposite direction" at bounding box center [273, 210] width 72 height 6
click at [231, 209] on input "Rotate in the opposite direction" at bounding box center [228, 209] width 4 height 4
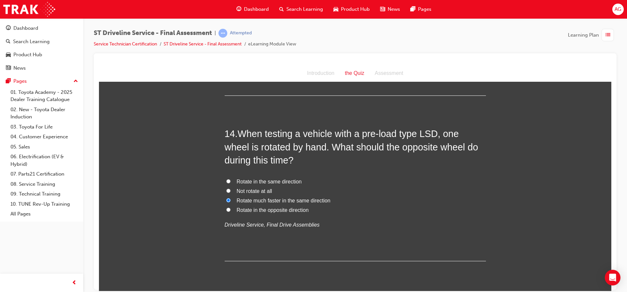
radio input "true"
click at [269, 178] on span "Rotate in the same direction" at bounding box center [269, 181] width 65 height 6
click at [269, 180] on span "Rotate in the same direction" at bounding box center [269, 181] width 65 height 6
click at [231, 180] on input "Rotate in the same direction" at bounding box center [228, 181] width 4 height 4
radio input "true"
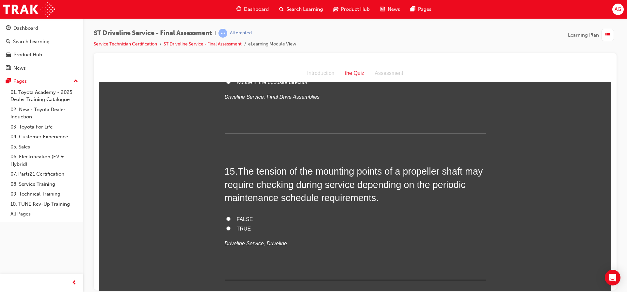
scroll to position [2025, 0]
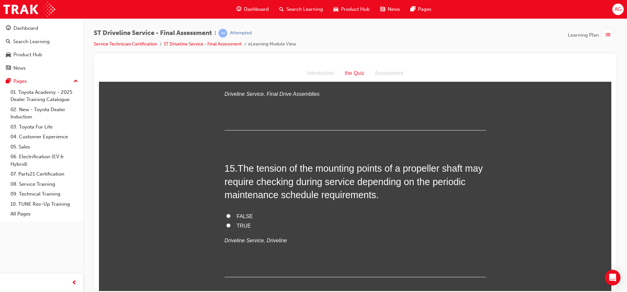
click at [243, 225] on span "TRUE" at bounding box center [244, 225] width 14 height 6
click at [231, 225] on input "TRUE" at bounding box center [228, 225] width 4 height 4
radio input "true"
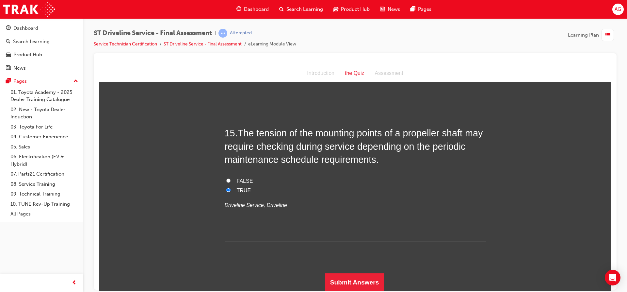
scroll to position [2061, 0]
click at [335, 277] on button "Submit Answers" at bounding box center [354, 281] width 59 height 18
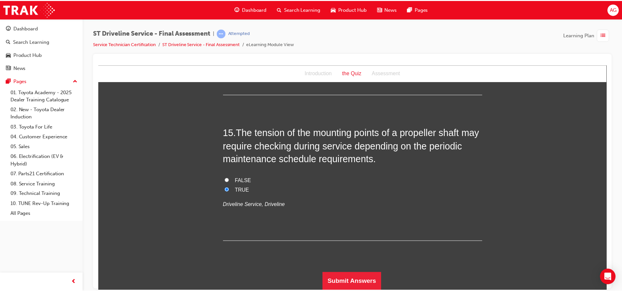
scroll to position [0, 0]
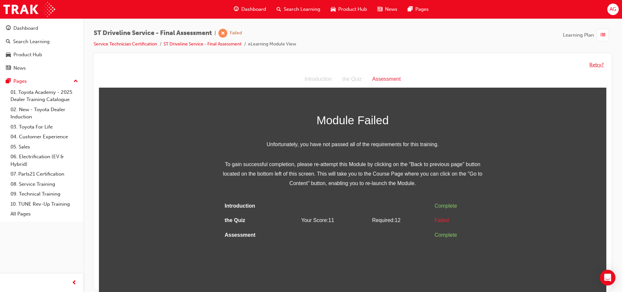
click at [594, 66] on button "Retry?" at bounding box center [597, 65] width 14 height 8
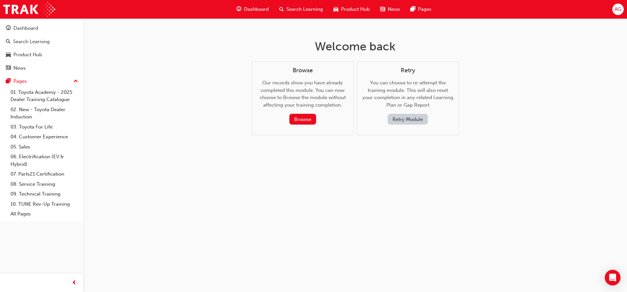
click at [404, 120] on button "Retry Module" at bounding box center [408, 119] width 40 height 11
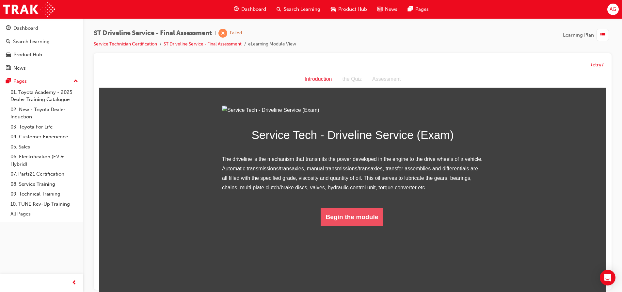
click at [364, 226] on button "Begin the module" at bounding box center [352, 217] width 63 height 18
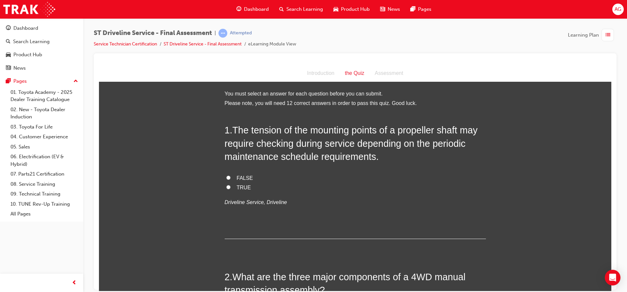
click at [228, 186] on label "TRUE" at bounding box center [355, 187] width 261 height 9
click at [228, 186] on input "TRUE" at bounding box center [228, 187] width 4 height 4
radio input "true"
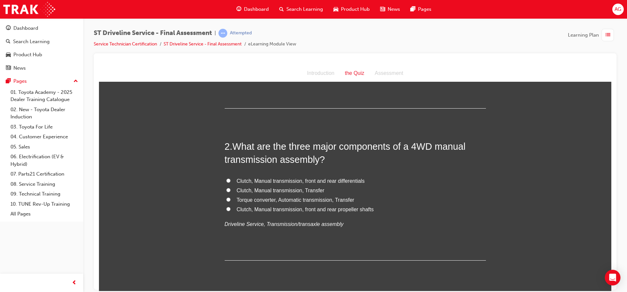
scroll to position [131, 0]
click at [257, 189] on span "Clutch, Manual transmission, Transfer" at bounding box center [281, 190] width 88 height 6
click at [231, 189] on input "Clutch, Manual transmission, Transfer" at bounding box center [228, 189] width 4 height 4
radio input "true"
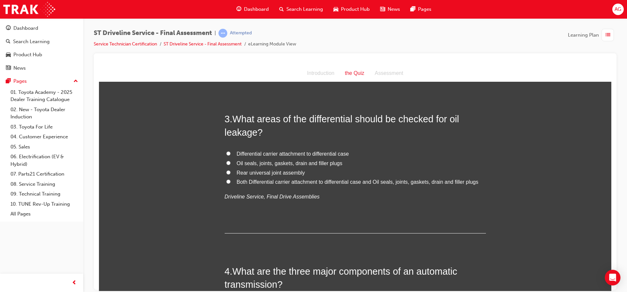
scroll to position [294, 0]
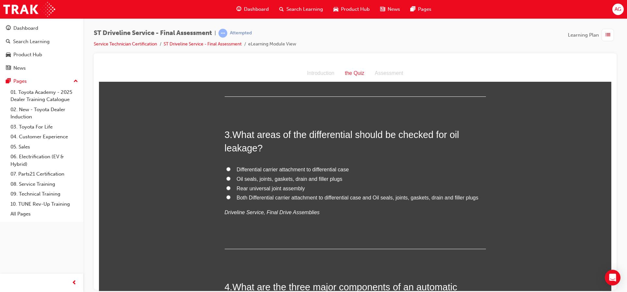
click at [256, 199] on span "Both Differential carrier attachment to differential case and Oil seals, joints…" at bounding box center [358, 197] width 242 height 6
click at [231, 199] on input "Both Differential carrier attachment to differential case and Oil seals, joints…" at bounding box center [228, 197] width 4 height 4
radio input "true"
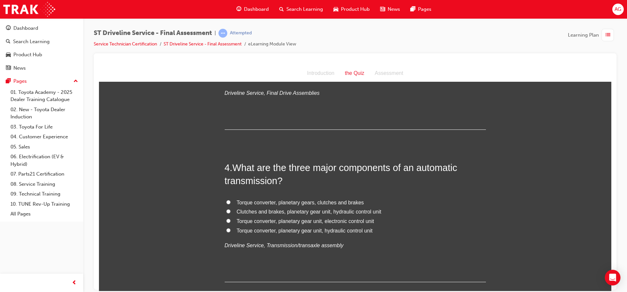
scroll to position [425, 0]
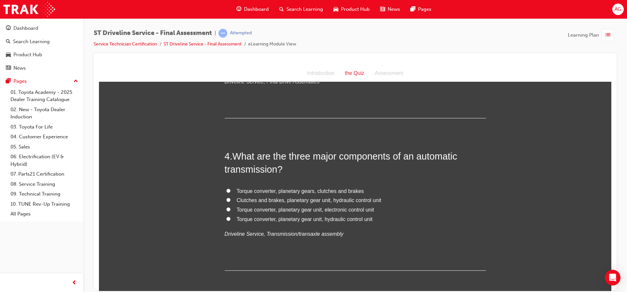
click at [288, 219] on span "Torque converter, planetary gear unit, hydraulic control unit" at bounding box center [305, 219] width 136 height 6
click at [231, 219] on input "Torque converter, planetary gear unit, hydraulic control unit" at bounding box center [228, 218] width 4 height 4
radio input "true"
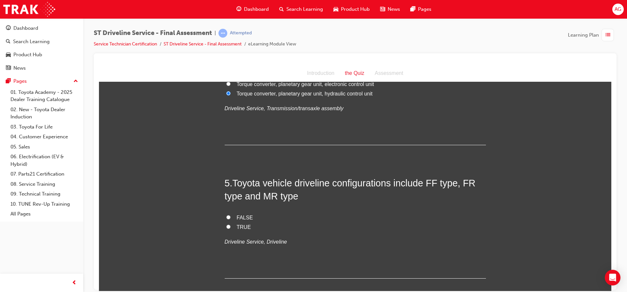
scroll to position [555, 0]
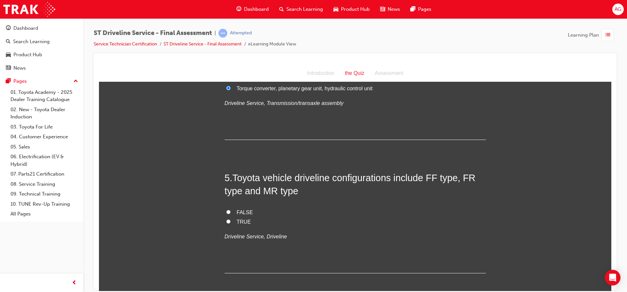
click at [237, 219] on span "TRUE" at bounding box center [244, 222] width 14 height 6
click at [231, 219] on input "TRUE" at bounding box center [228, 221] width 4 height 4
radio input "true"
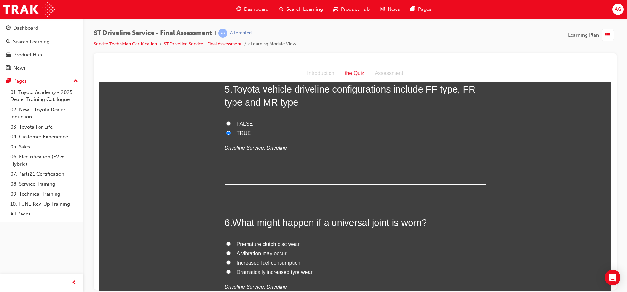
scroll to position [686, 0]
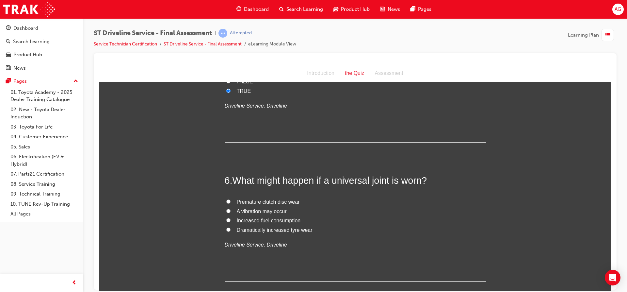
click at [241, 212] on span "A vibration may occur" at bounding box center [262, 211] width 50 height 6
click at [231, 212] on input "A vibration may occur" at bounding box center [228, 210] width 4 height 4
radio input "true"
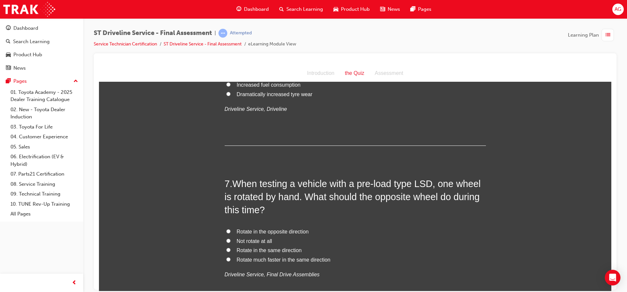
scroll to position [849, 0]
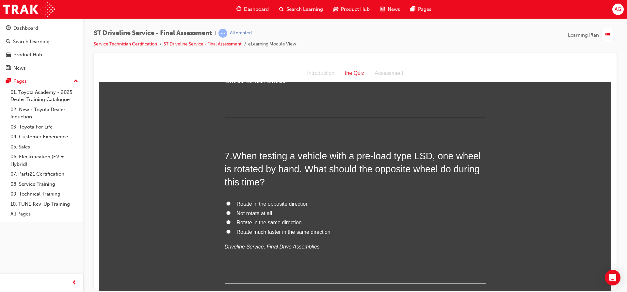
click at [243, 222] on span "Rotate in the same direction" at bounding box center [269, 222] width 65 height 6
click at [231, 222] on input "Rotate in the same direction" at bounding box center [228, 221] width 4 height 4
radio input "true"
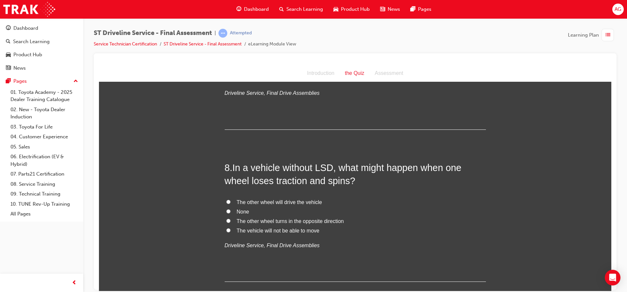
scroll to position [1012, 0]
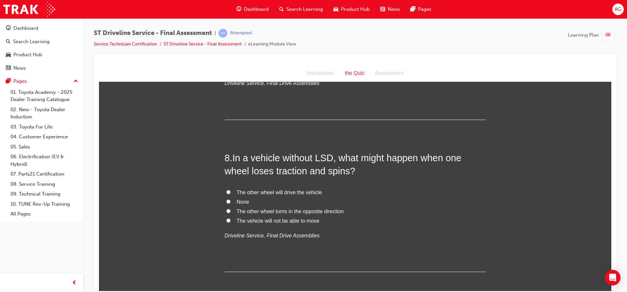
click at [243, 219] on span "The vehicle will not be able to move" at bounding box center [278, 221] width 83 height 6
click at [231, 219] on input "The vehicle will not be able to move" at bounding box center [228, 220] width 4 height 4
radio input "true"
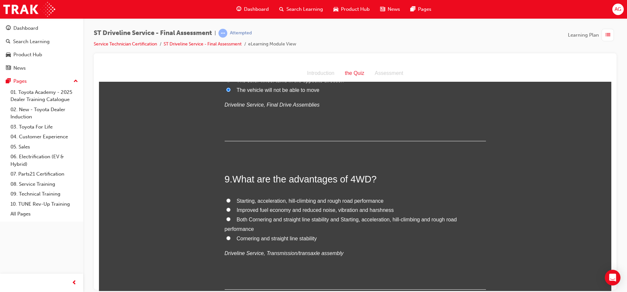
scroll to position [1176, 0]
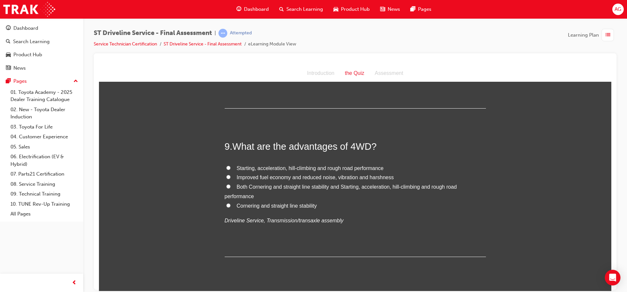
click at [283, 170] on span "Starting, acceleration, hill-climbing and rough road performance" at bounding box center [310, 168] width 147 height 6
click at [231, 170] on input "Starting, acceleration, hill-climbing and rough road performance" at bounding box center [228, 167] width 4 height 4
radio input "true"
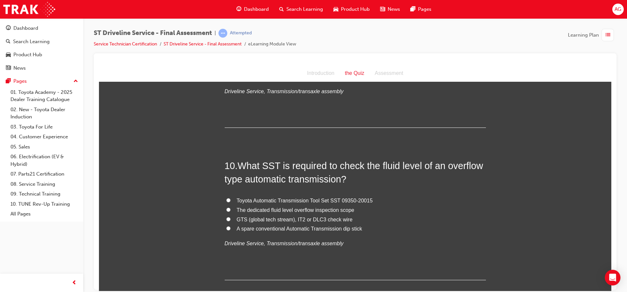
scroll to position [1306, 0]
click at [274, 196] on span "Toyota Automatic Transmission Tool Set SST 09350-20015" at bounding box center [305, 199] width 136 height 6
click at [231, 196] on input "Toyota Automatic Transmission Tool Set SST 09350-20015" at bounding box center [228, 198] width 4 height 4
radio input "true"
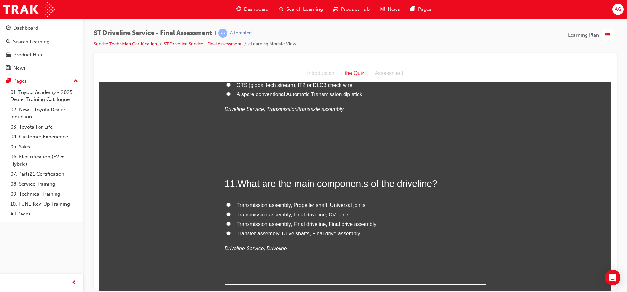
scroll to position [1470, 0]
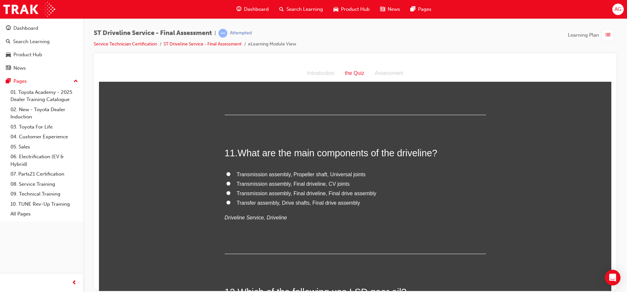
click at [281, 172] on span "Transmission assembly, Propeller shaft, Universal joints" at bounding box center [301, 174] width 129 height 6
click at [231, 172] on input "Transmission assembly, Propeller shaft, Universal joints" at bounding box center [228, 173] width 4 height 4
radio input "true"
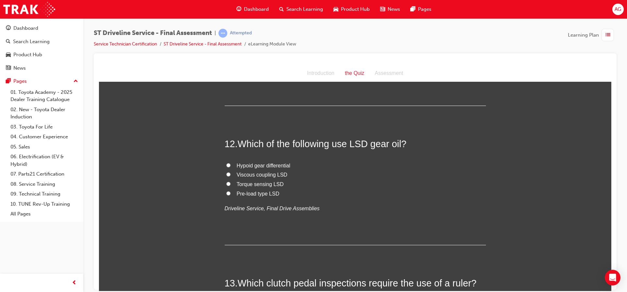
scroll to position [1633, 0]
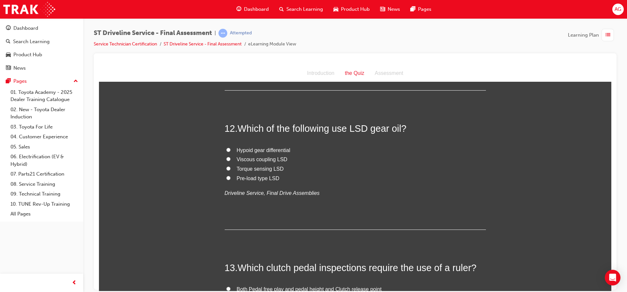
click at [264, 170] on span "Torque sensing LSD" at bounding box center [260, 169] width 47 height 6
click at [231, 170] on input "Torque sensing LSD" at bounding box center [228, 168] width 4 height 4
radio input "true"
click at [262, 157] on span "Viscous coupling LSD" at bounding box center [262, 159] width 51 height 6
click at [231, 157] on input "Viscous coupling LSD" at bounding box center [228, 158] width 4 height 4
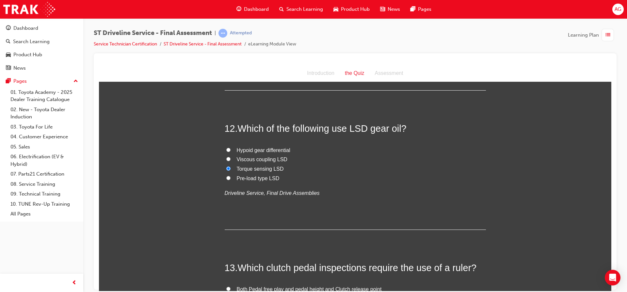
radio input "true"
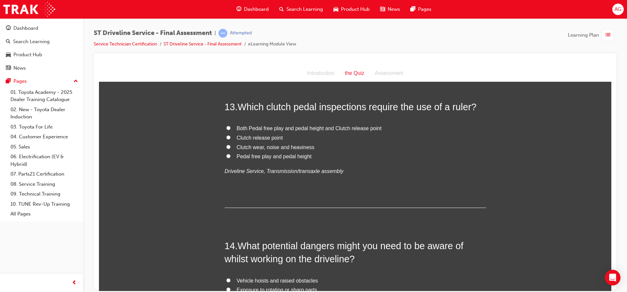
scroll to position [1796, 0]
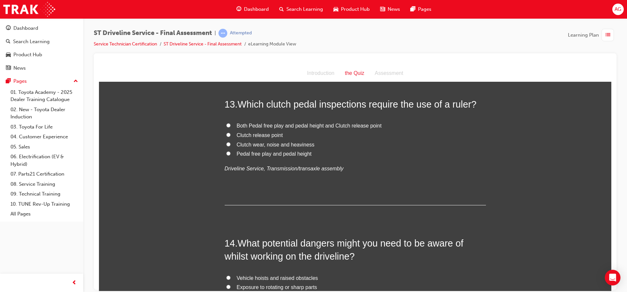
click at [259, 155] on span "Pedal free play and pedal height" at bounding box center [274, 154] width 75 height 6
click at [231, 155] on input "Pedal free play and pedal height" at bounding box center [228, 153] width 4 height 4
radio input "true"
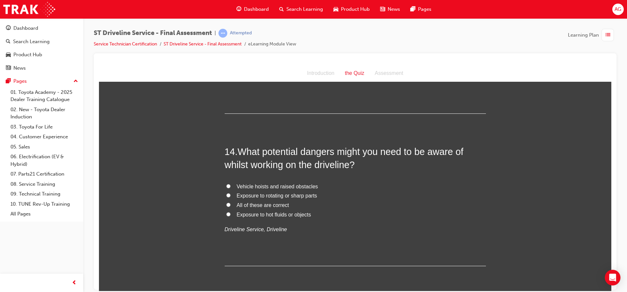
scroll to position [1894, 0]
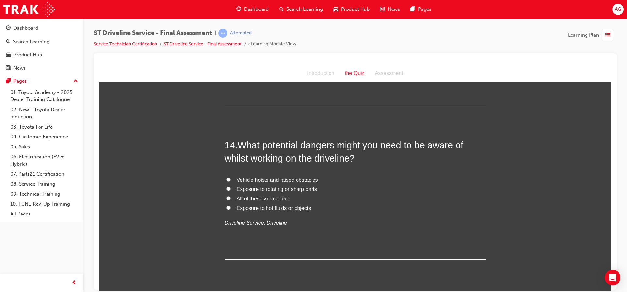
click at [259, 194] on label "All of these are correct" at bounding box center [355, 198] width 261 height 9
click at [231, 196] on input "All of these are correct" at bounding box center [228, 198] width 4 height 4
radio input "true"
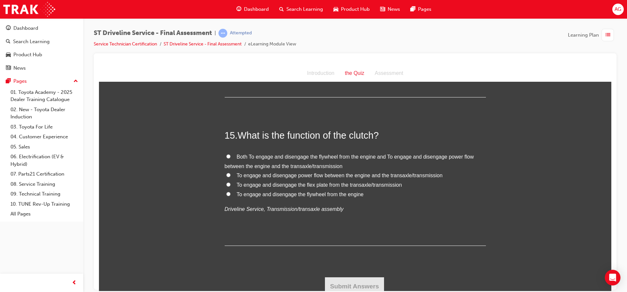
scroll to position [2058, 0]
click at [259, 171] on span "To engage and disengage power flow between the engine and the transaxle/transmi…" at bounding box center [340, 174] width 206 height 6
click at [231, 171] on input "To engage and disengage power flow between the engine and the transaxle/transmi…" at bounding box center [228, 173] width 4 height 4
radio input "true"
click at [337, 282] on button "Submit Answers" at bounding box center [354, 284] width 59 height 18
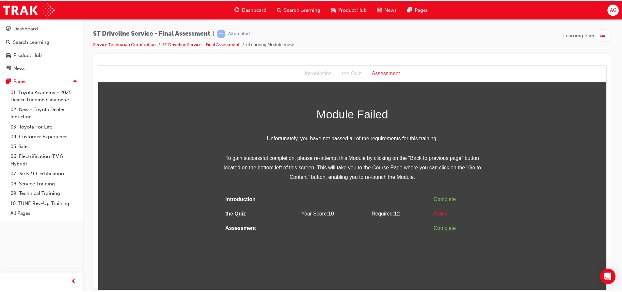
scroll to position [0, 0]
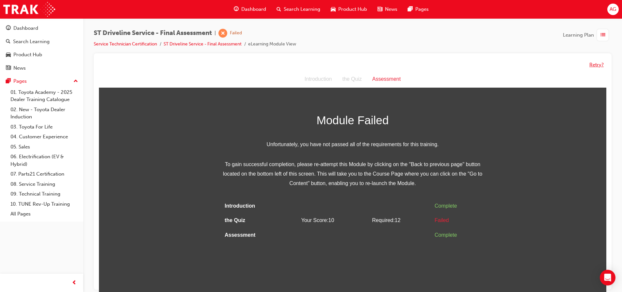
click at [598, 66] on button "Retry?" at bounding box center [597, 65] width 14 height 8
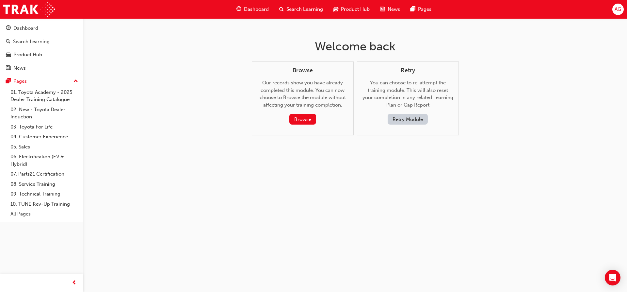
click at [419, 122] on button "Retry Module" at bounding box center [408, 119] width 40 height 11
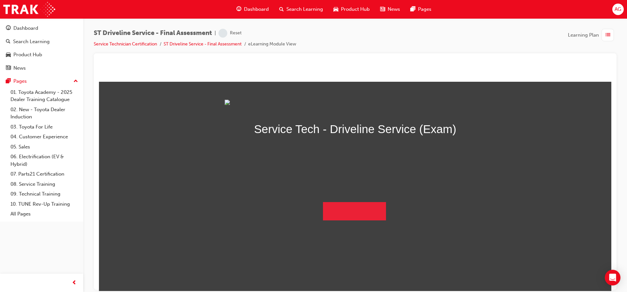
scroll to position [2, 0]
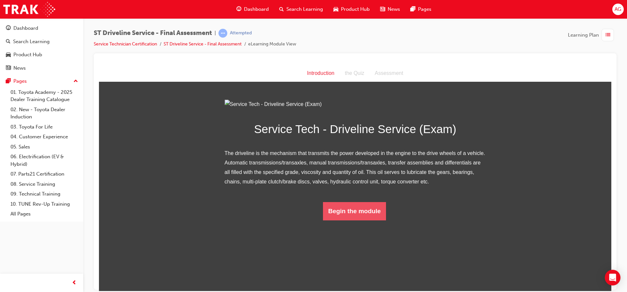
click at [347, 220] on button "Begin the module" at bounding box center [354, 211] width 63 height 18
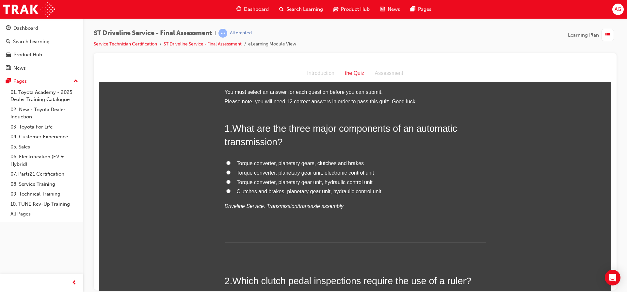
scroll to position [0, 0]
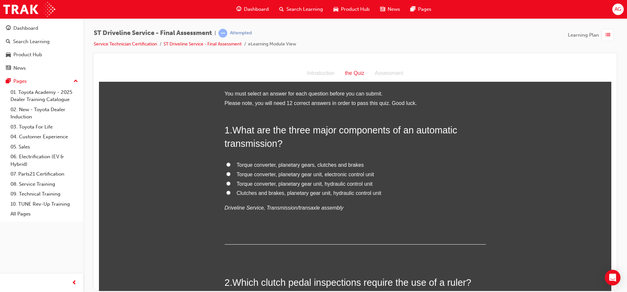
click at [339, 184] on span "Torque converter, planetary gear unit, hydraulic control unit" at bounding box center [305, 184] width 136 height 6
click at [231, 184] on input "Torque converter, planetary gear unit, hydraulic control unit" at bounding box center [228, 183] width 4 height 4
radio input "true"
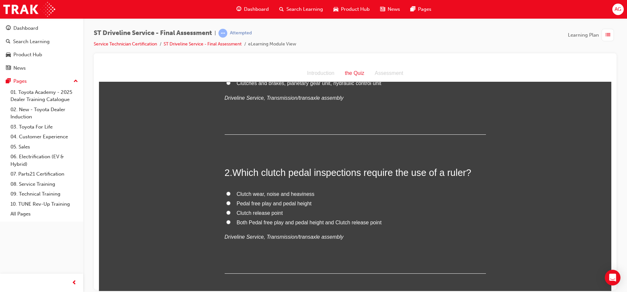
scroll to position [131, 0]
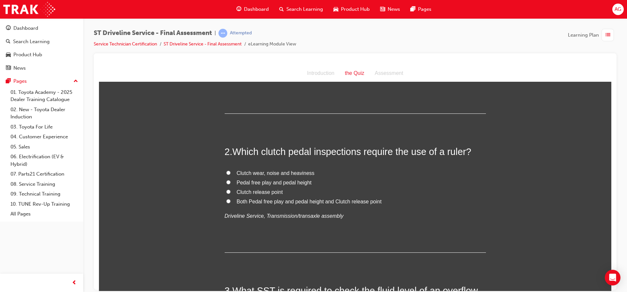
click at [290, 181] on span "Pedal free play and pedal height" at bounding box center [274, 182] width 75 height 6
click at [231, 181] on input "Pedal free play and pedal height" at bounding box center [228, 182] width 4 height 4
radio input "true"
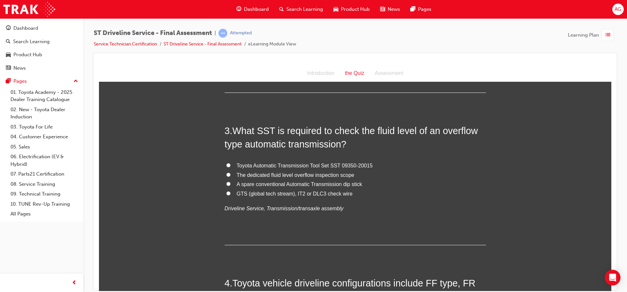
scroll to position [294, 0]
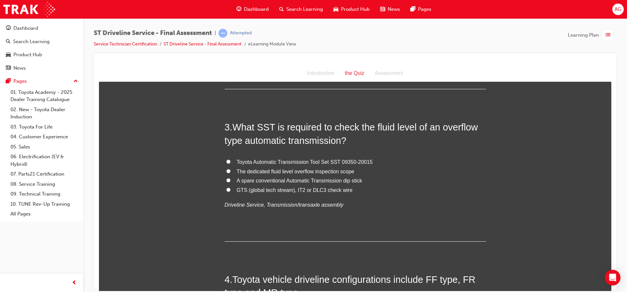
click at [322, 161] on span "Toyota Automatic Transmission Tool Set SST 09350-20015" at bounding box center [305, 162] width 136 height 6
click at [231, 161] on input "Toyota Automatic Transmission Tool Set SST 09350-20015" at bounding box center [228, 161] width 4 height 4
radio input "true"
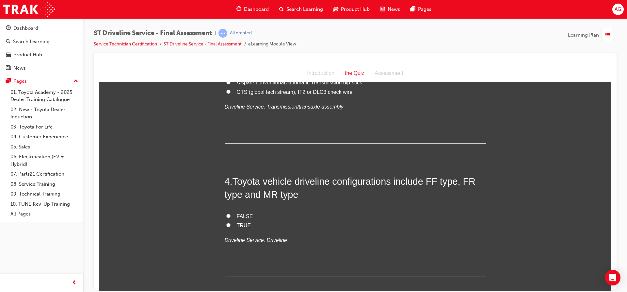
scroll to position [425, 0]
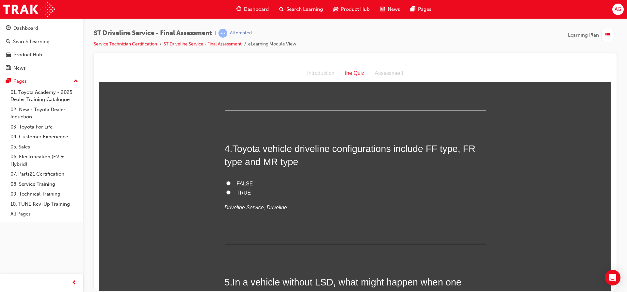
click at [228, 195] on label "TRUE" at bounding box center [355, 192] width 261 height 9
click at [228, 194] on input "TRUE" at bounding box center [228, 192] width 4 height 4
radio input "true"
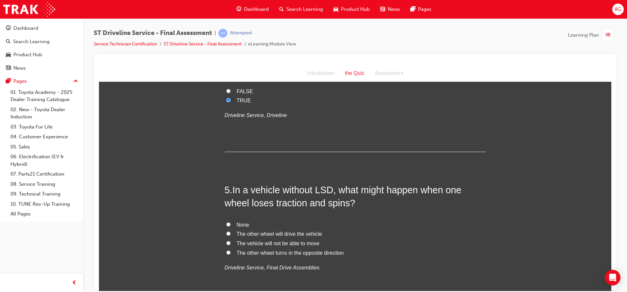
scroll to position [523, 0]
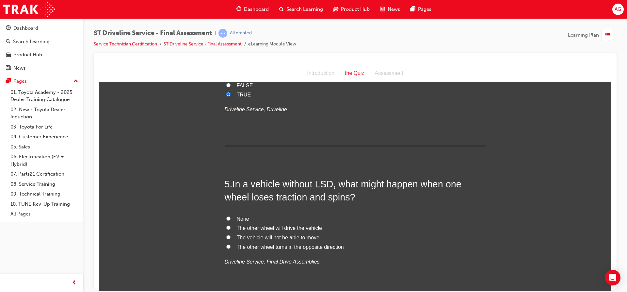
click at [293, 228] on span "The other wheel will drive the vehicle" at bounding box center [279, 228] width 85 height 6
click at [231, 228] on input "The other wheel will drive the vehicle" at bounding box center [228, 227] width 4 height 4
radio input "true"
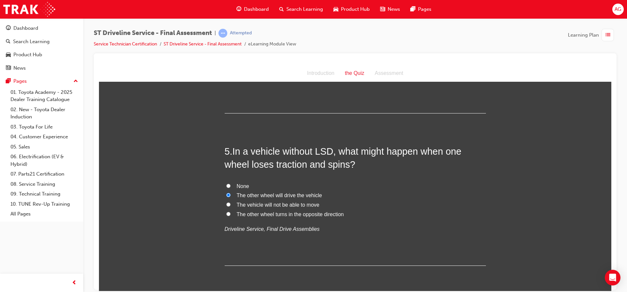
click at [296, 205] on span "The vehicle will not be able to move" at bounding box center [278, 205] width 83 height 6
click at [231, 205] on input "The vehicle will not be able to move" at bounding box center [228, 204] width 4 height 4
radio input "true"
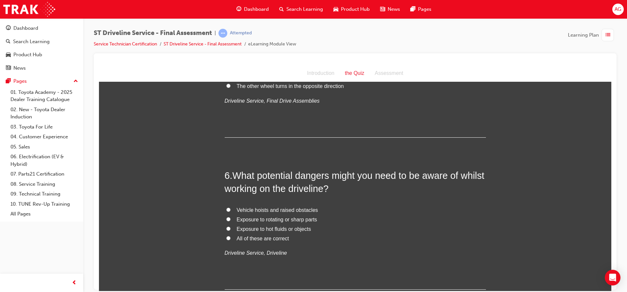
scroll to position [686, 0]
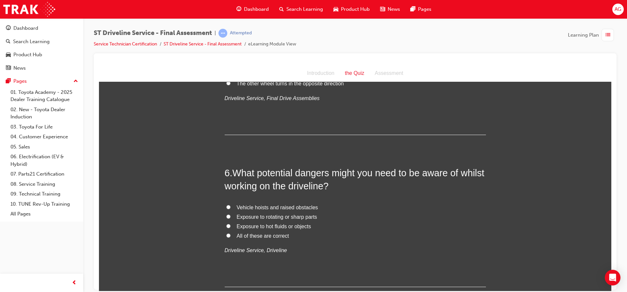
click at [254, 233] on span "All of these are correct" at bounding box center [263, 236] width 52 height 6
click at [231, 233] on input "All of these are correct" at bounding box center [228, 235] width 4 height 4
radio input "true"
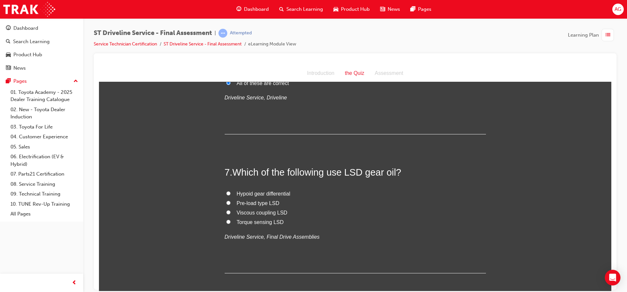
scroll to position [849, 0]
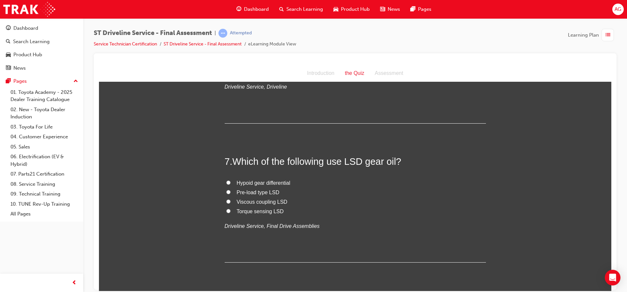
click at [263, 192] on span "Pre-load type LSD" at bounding box center [258, 192] width 43 height 6
click at [231, 192] on input "Pre-load type LSD" at bounding box center [228, 191] width 4 height 4
radio input "true"
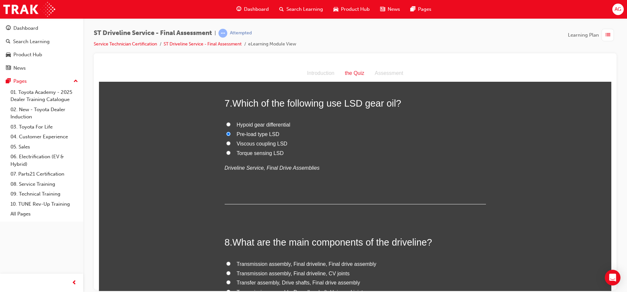
scroll to position [947, 0]
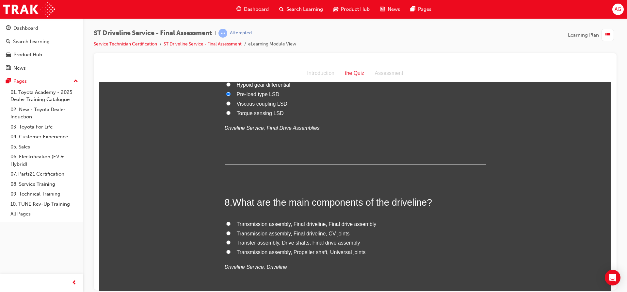
click at [276, 247] on label "Transmission assembly, Propeller shaft, Universal joints" at bounding box center [355, 251] width 261 height 9
click at [231, 249] on input "Transmission assembly, Propeller shaft, Universal joints" at bounding box center [228, 251] width 4 height 4
radio input "true"
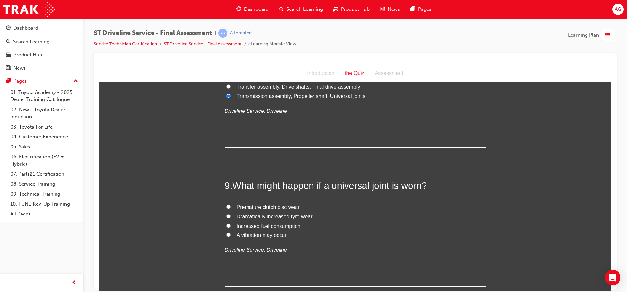
scroll to position [1110, 0]
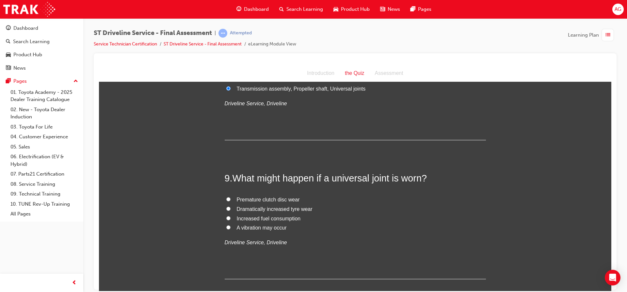
click at [271, 227] on span "A vibration may occur" at bounding box center [262, 227] width 50 height 6
click at [231, 227] on input "A vibration may occur" at bounding box center [228, 227] width 4 height 4
radio input "true"
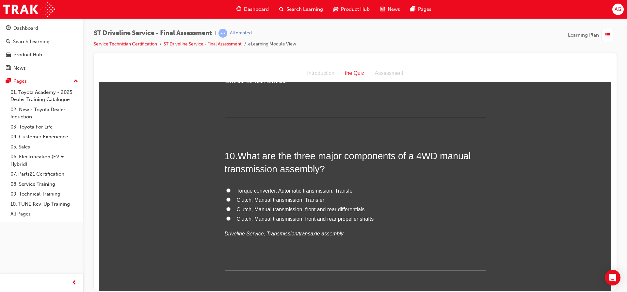
scroll to position [1274, 0]
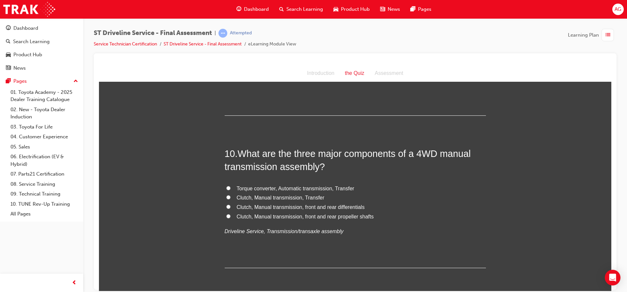
click at [287, 199] on span "Clutch, Manual transmission, Transfer" at bounding box center [281, 197] width 88 height 6
click at [231, 199] on input "Clutch, Manual transmission, Transfer" at bounding box center [228, 197] width 4 height 4
radio input "true"
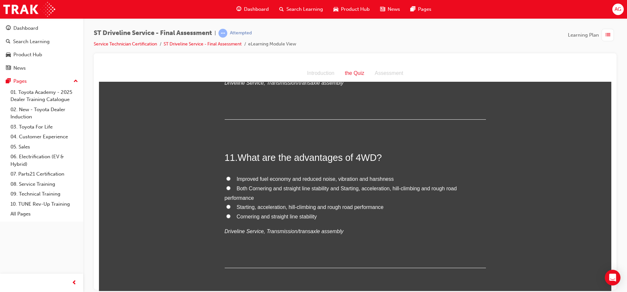
scroll to position [1437, 0]
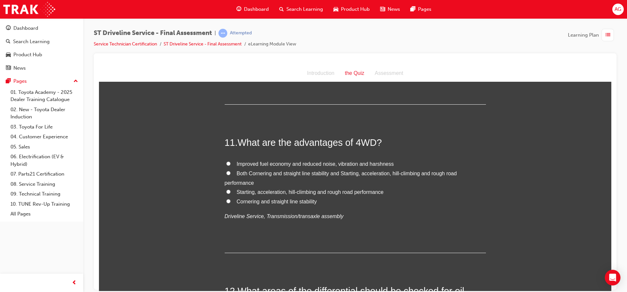
click at [278, 191] on span "Starting, acceleration, hill-climbing and rough road performance" at bounding box center [310, 192] width 147 height 6
click at [231, 191] on input "Starting, acceleration, hill-climbing and rough road performance" at bounding box center [228, 191] width 4 height 4
radio input "true"
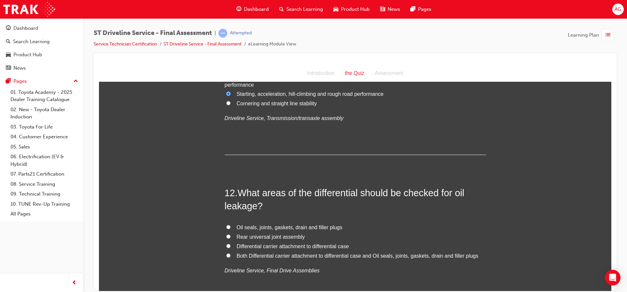
scroll to position [1568, 0]
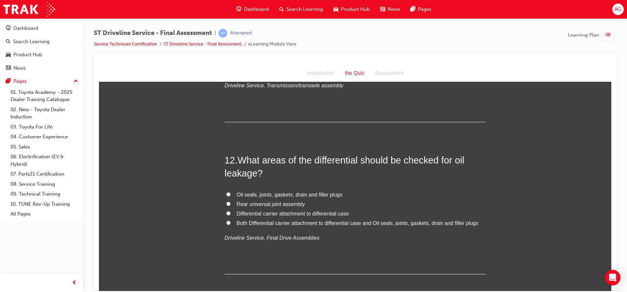
click at [277, 195] on span "Oil seals, joints, gaskets, drain and filler plugs" at bounding box center [290, 194] width 106 height 6
click at [231, 195] on input "Oil seals, joints, gaskets, drain and filler plugs" at bounding box center [228, 194] width 4 height 4
radio input "true"
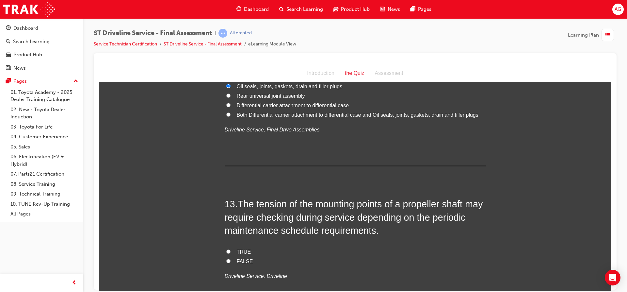
scroll to position [1698, 0]
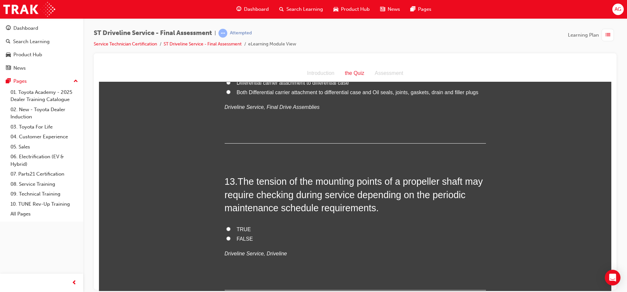
click at [241, 226] on span "TRUE" at bounding box center [244, 229] width 14 height 6
click at [231, 226] on input "TRUE" at bounding box center [228, 228] width 4 height 4
radio input "true"
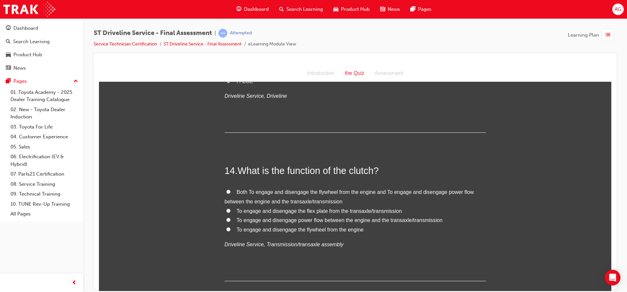
scroll to position [1862, 0]
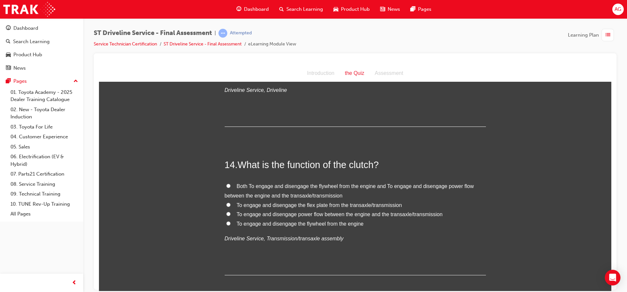
click at [271, 212] on span "To engage and disengage power flow between the engine and the transaxle/transmi…" at bounding box center [340, 214] width 206 height 6
click at [231, 212] on input "To engage and disengage power flow between the engine and the transaxle/transmi…" at bounding box center [228, 213] width 4 height 4
radio input "true"
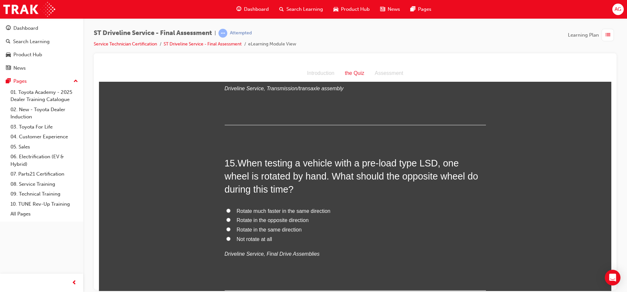
scroll to position [2025, 0]
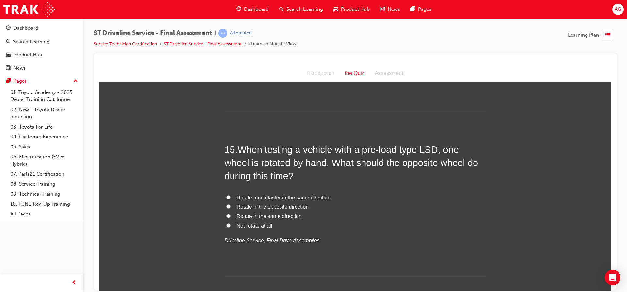
click at [277, 213] on span "Rotate in the same direction" at bounding box center [269, 216] width 65 height 6
click at [231, 213] on input "Rotate in the same direction" at bounding box center [228, 215] width 4 height 4
radio input "true"
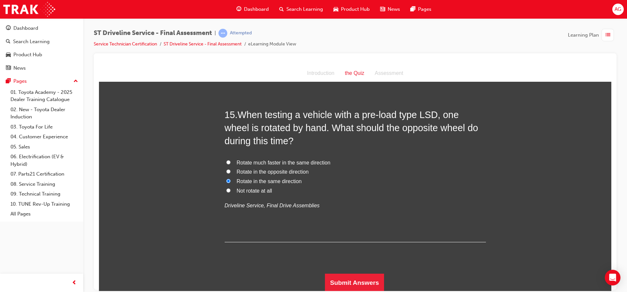
scroll to position [2061, 0]
click at [333, 281] on button "Submit Answers" at bounding box center [354, 281] width 59 height 18
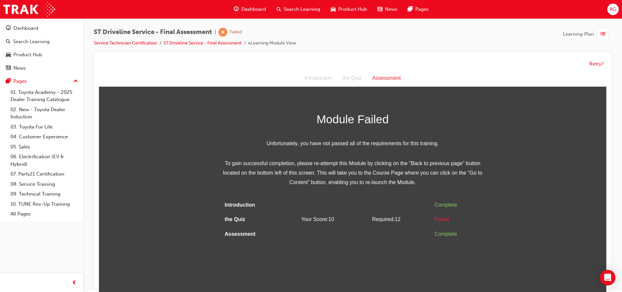
scroll to position [0, 0]
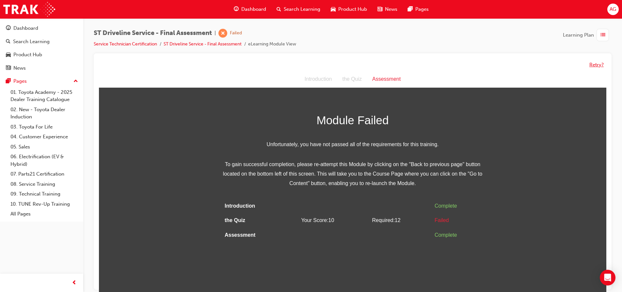
click at [593, 65] on button "Retry?" at bounding box center [597, 65] width 14 height 8
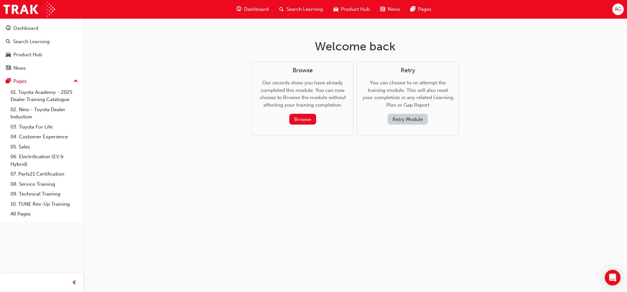
click at [422, 118] on button "Retry Module" at bounding box center [408, 119] width 40 height 11
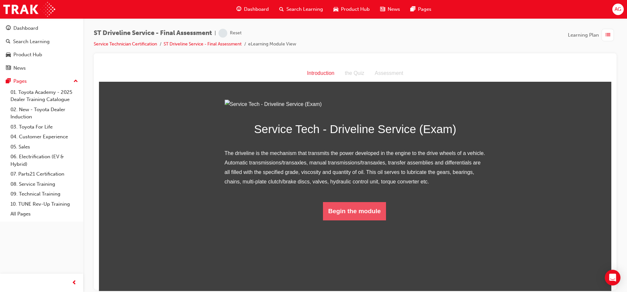
click at [336, 220] on button "Begin the module" at bounding box center [354, 211] width 63 height 18
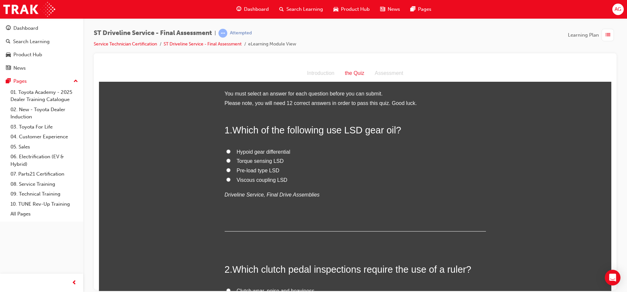
click at [265, 171] on span "Pre-load type LSD" at bounding box center [258, 170] width 43 height 6
click at [231, 171] on input "Pre-load type LSD" at bounding box center [228, 170] width 4 height 4
radio input "true"
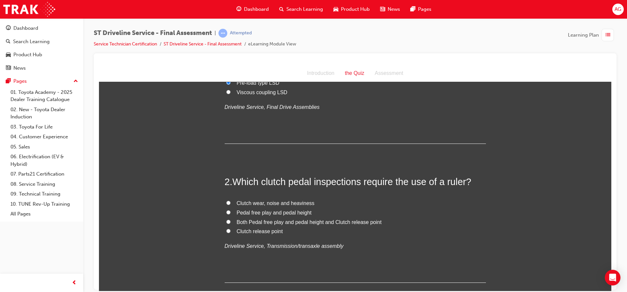
scroll to position [131, 0]
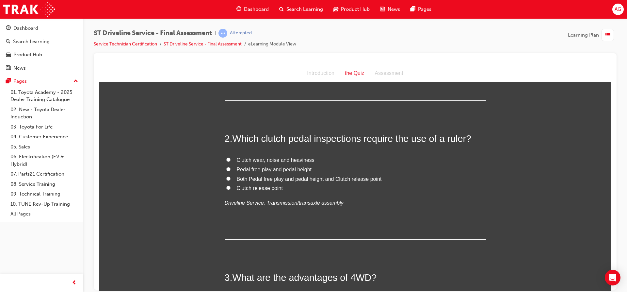
click at [280, 170] on span "Pedal free play and pedal height" at bounding box center [274, 169] width 75 height 6
click at [231, 170] on input "Pedal free play and pedal height" at bounding box center [228, 169] width 4 height 4
radio input "true"
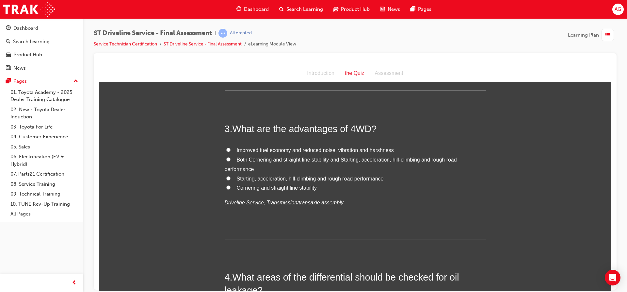
scroll to position [294, 0]
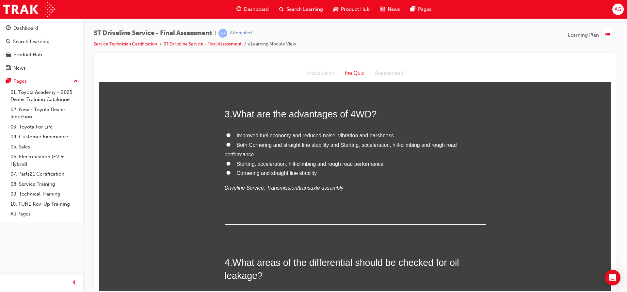
click at [287, 163] on span "Starting, acceleration, hill-climbing and rough road performance" at bounding box center [310, 164] width 147 height 6
click at [231, 163] on input "Starting, acceleration, hill-climbing and rough road performance" at bounding box center [228, 163] width 4 height 4
radio input "true"
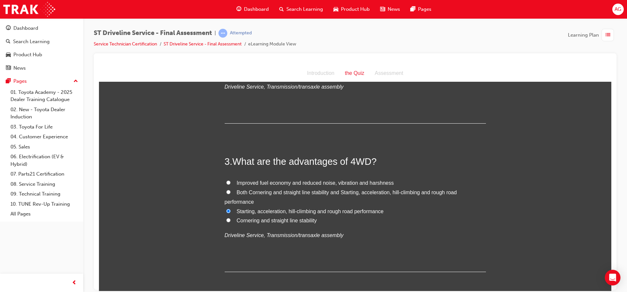
scroll to position [261, 0]
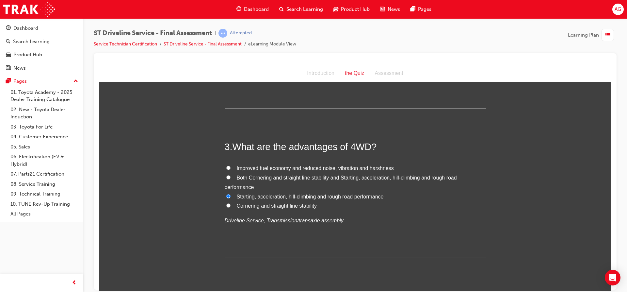
click at [314, 179] on span "Both Cornering and straight line stability and Starting, acceleration, hill-cli…" at bounding box center [341, 181] width 232 height 15
click at [231, 179] on input "Both Cornering and straight line stability and Starting, acceleration, hill-cli…" at bounding box center [228, 177] width 4 height 4
radio input "true"
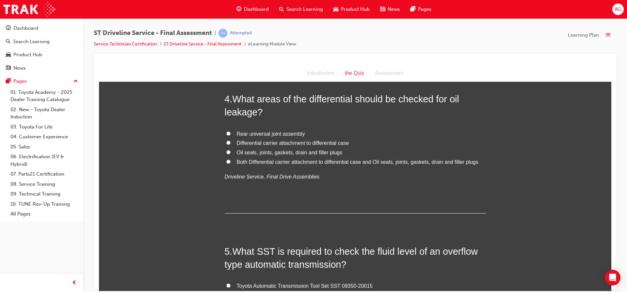
scroll to position [425, 0]
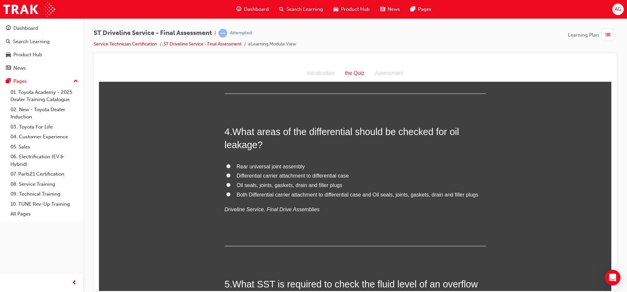
click at [328, 193] on span "Both Differential carrier attachment to differential case and Oil seals, joints…" at bounding box center [358, 194] width 242 height 6
click at [231, 193] on input "Both Differential carrier attachment to differential case and Oil seals, joints…" at bounding box center [228, 194] width 4 height 4
radio input "true"
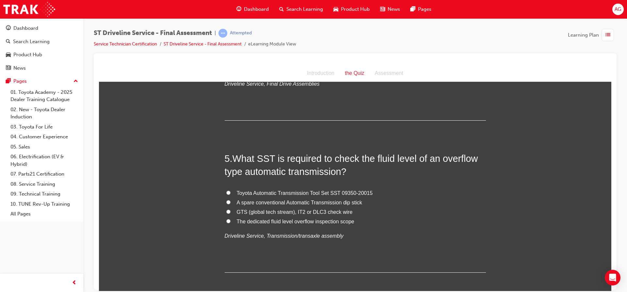
scroll to position [555, 0]
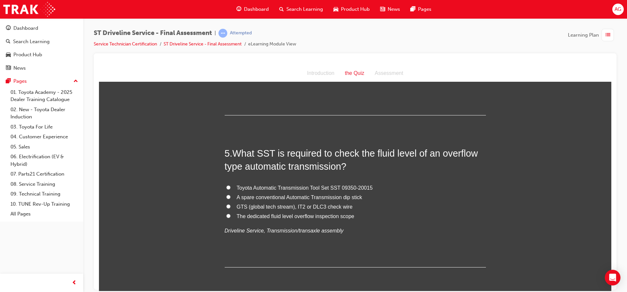
click at [247, 185] on span "Toyota Automatic Transmission Tool Set SST 09350-20015" at bounding box center [305, 188] width 136 height 6
click at [231, 185] on input "Toyota Automatic Transmission Tool Set SST 09350-20015" at bounding box center [228, 187] width 4 height 4
radio input "true"
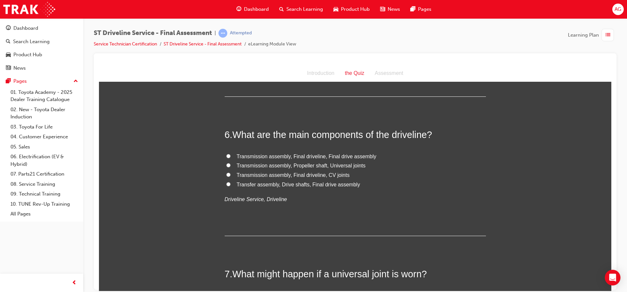
scroll to position [719, 0]
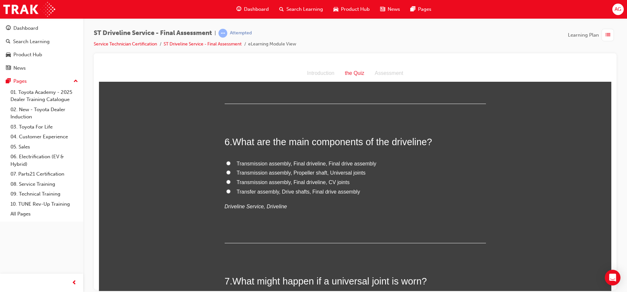
click at [299, 175] on span "Transmission assembly, Propeller shaft, Universal joints" at bounding box center [301, 173] width 129 height 6
click at [231, 174] on input "Transmission assembly, Propeller shaft, Universal joints" at bounding box center [228, 172] width 4 height 4
radio input "true"
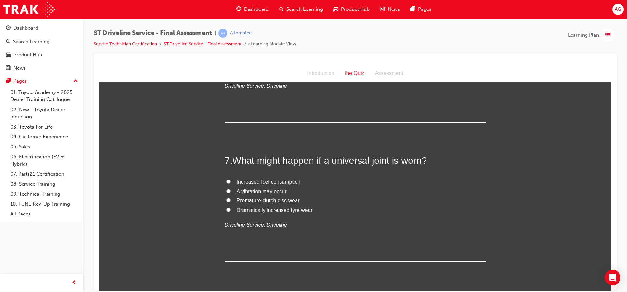
scroll to position [849, 0]
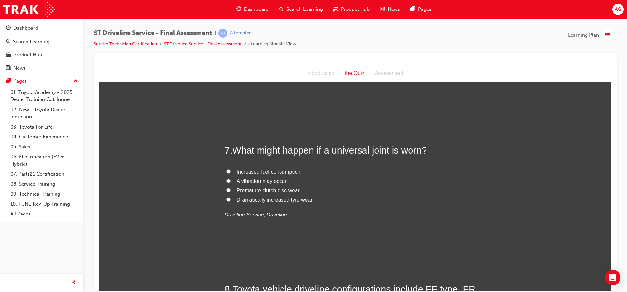
click at [270, 181] on span "A vibration may occur" at bounding box center [262, 181] width 50 height 6
click at [231, 181] on input "A vibration may occur" at bounding box center [228, 180] width 4 height 4
radio input "true"
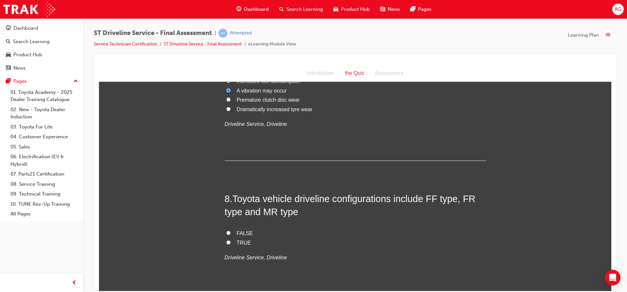
scroll to position [947, 0]
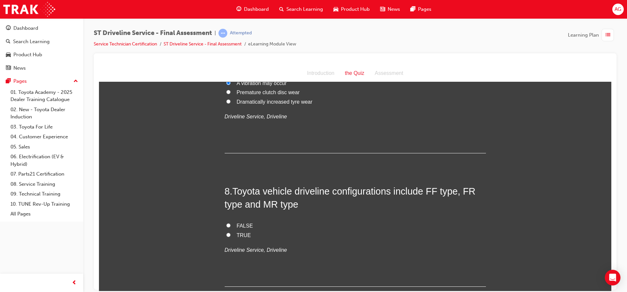
click at [243, 235] on span "TRUE" at bounding box center [244, 235] width 14 height 6
click at [231, 235] on input "TRUE" at bounding box center [228, 234] width 4 height 4
radio input "true"
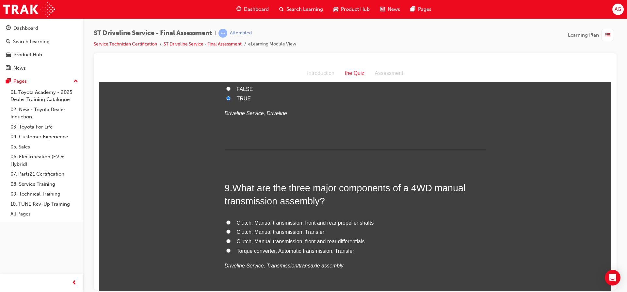
scroll to position [1110, 0]
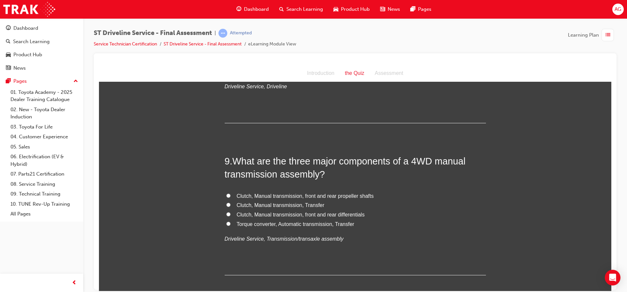
click at [273, 204] on span "Clutch, Manual transmission, Transfer" at bounding box center [281, 205] width 88 height 6
click at [231, 204] on input "Clutch, Manual transmission, Transfer" at bounding box center [228, 204] width 4 height 4
radio input "true"
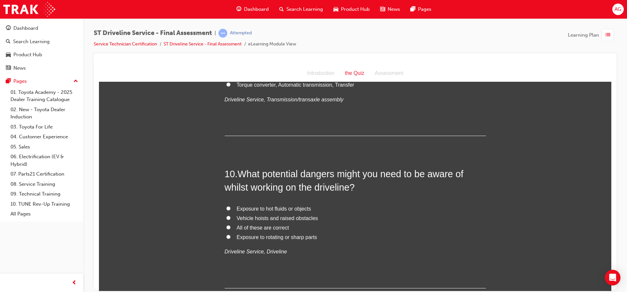
scroll to position [1274, 0]
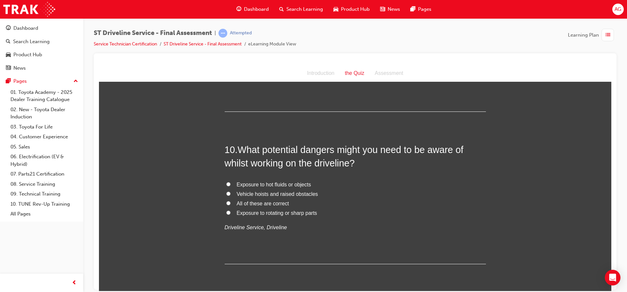
click at [271, 200] on span "All of these are correct" at bounding box center [263, 203] width 52 height 6
click at [231, 201] on input "All of these are correct" at bounding box center [228, 203] width 4 height 4
radio input "true"
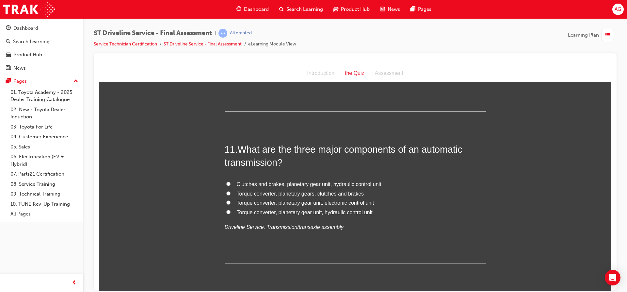
scroll to position [1437, 0]
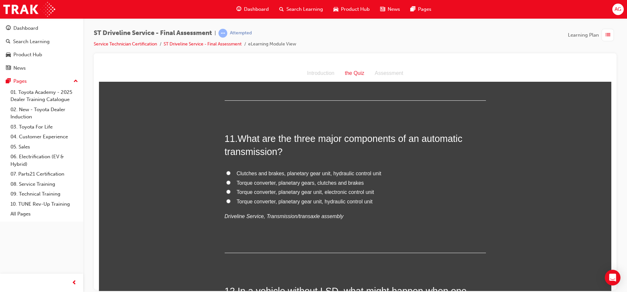
click at [316, 201] on span "Torque converter, planetary gear unit, hydraulic control unit" at bounding box center [305, 201] width 136 height 6
click at [231, 201] on input "Torque converter, planetary gear unit, hydraulic control unit" at bounding box center [228, 201] width 4 height 4
radio input "true"
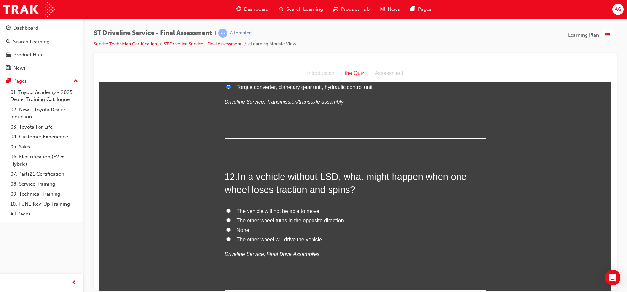
scroll to position [1568, 0]
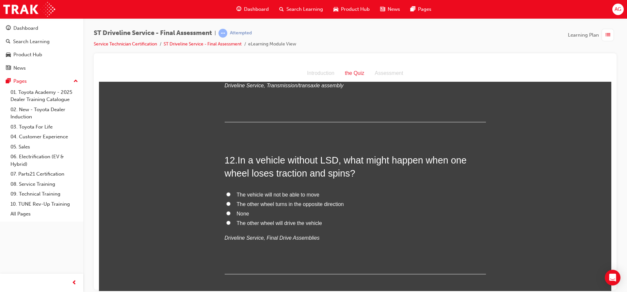
click at [295, 192] on span "The vehicle will not be able to move" at bounding box center [278, 194] width 83 height 6
click at [231, 192] on input "The vehicle will not be able to move" at bounding box center [228, 194] width 4 height 4
radio input "true"
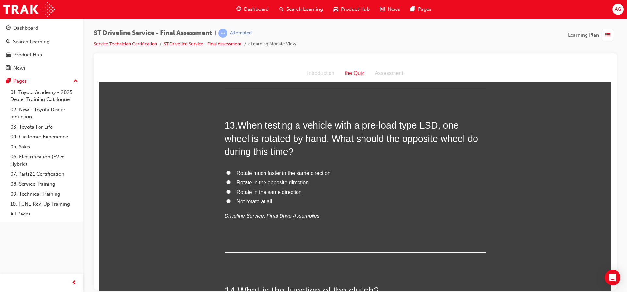
scroll to position [1764, 0]
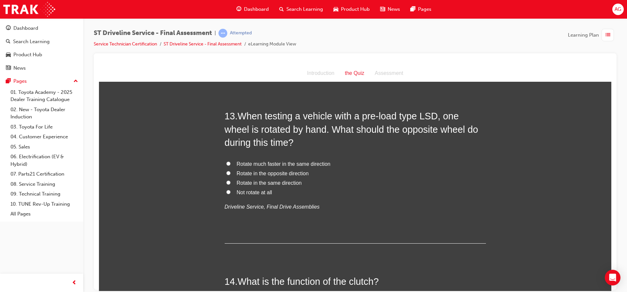
click at [273, 176] on span "Rotate in the opposite direction" at bounding box center [273, 173] width 72 height 6
click at [231, 175] on input "Rotate in the opposite direction" at bounding box center [228, 172] width 4 height 4
radio input "true"
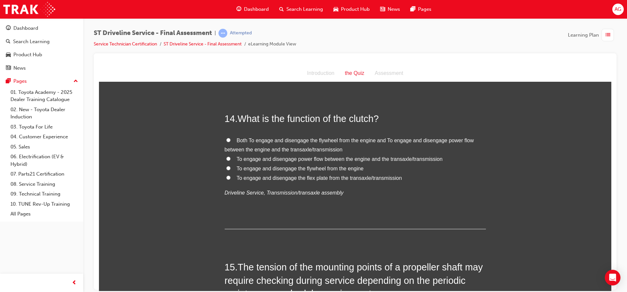
scroll to position [1927, 0]
click at [275, 157] on span "To engage and disengage power flow between the engine and the transaxle/transmi…" at bounding box center [340, 158] width 206 height 6
click at [231, 157] on input "To engage and disengage power flow between the engine and the transaxle/transmi…" at bounding box center [228, 157] width 4 height 4
radio input "true"
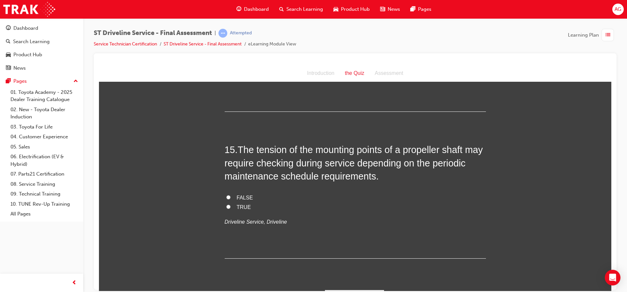
scroll to position [2061, 0]
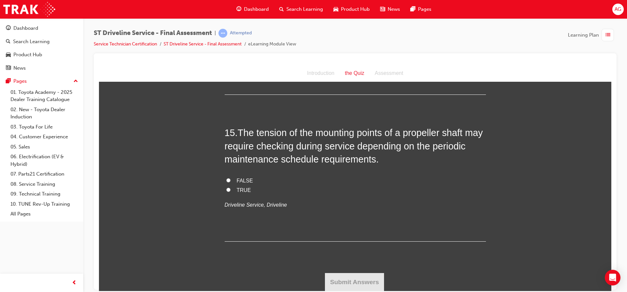
click at [243, 190] on span "TRUE" at bounding box center [244, 190] width 14 height 6
click at [231, 190] on input "TRUE" at bounding box center [228, 189] width 4 height 4
radio input "true"
click at [354, 279] on button "Submit Answers" at bounding box center [354, 281] width 59 height 18
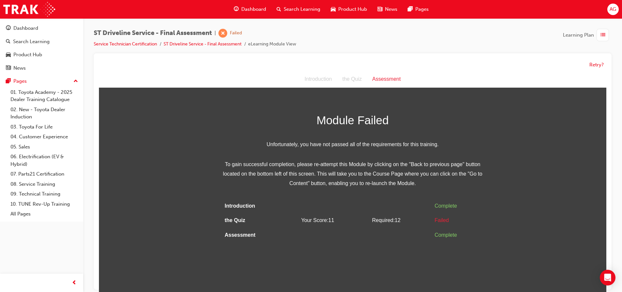
scroll to position [5, 0]
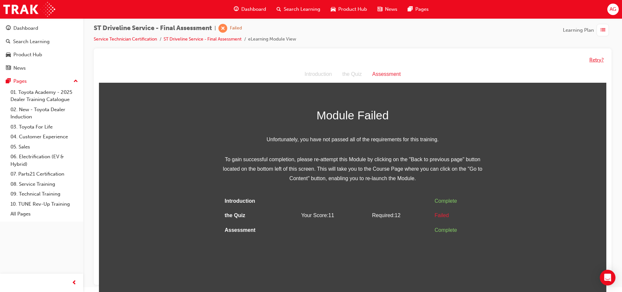
click at [595, 62] on button "Retry?" at bounding box center [597, 60] width 14 height 8
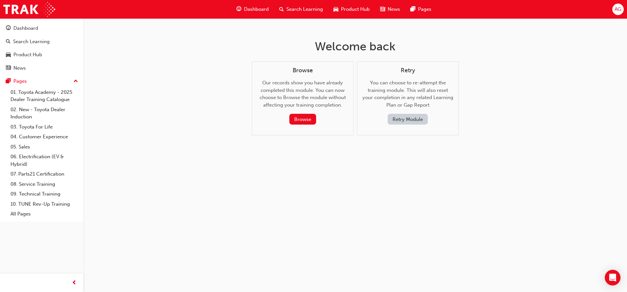
click at [419, 123] on button "Retry Module" at bounding box center [408, 119] width 40 height 11
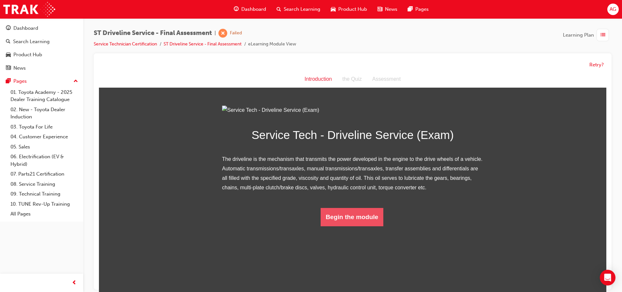
click at [364, 226] on button "Begin the module" at bounding box center [352, 217] width 63 height 18
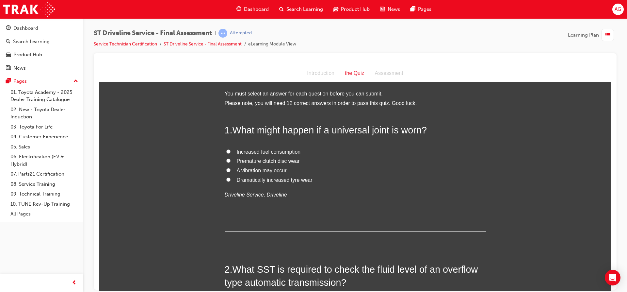
click at [267, 171] on span "A vibration may occur" at bounding box center [262, 170] width 50 height 6
click at [231, 171] on input "A vibration may occur" at bounding box center [228, 170] width 4 height 4
radio input "true"
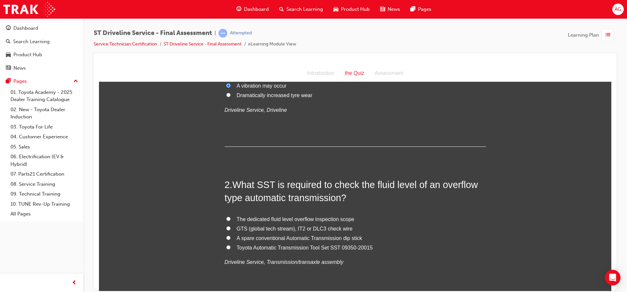
scroll to position [131, 0]
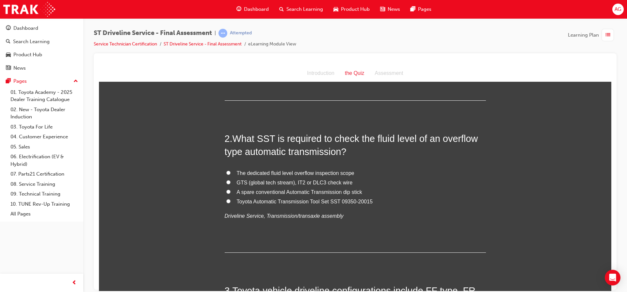
click at [267, 197] on label "Toyota Automatic Transmission Tool Set SST 09350-20015" at bounding box center [355, 201] width 261 height 9
click at [231, 199] on input "Toyota Automatic Transmission Tool Set SST 09350-20015" at bounding box center [228, 201] width 4 height 4
radio input "true"
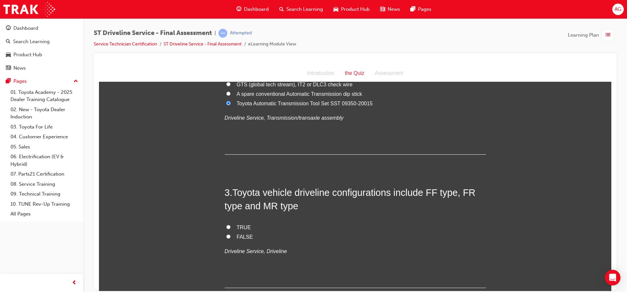
scroll to position [261, 0]
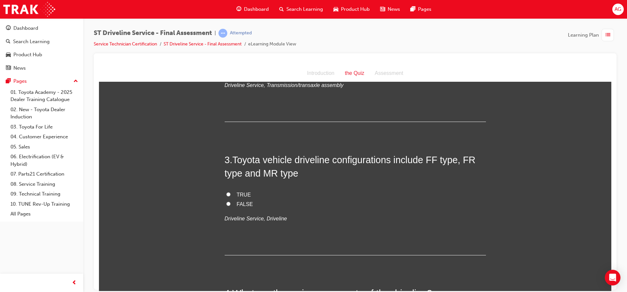
click at [226, 192] on input "TRUE" at bounding box center [228, 194] width 4 height 4
radio input "true"
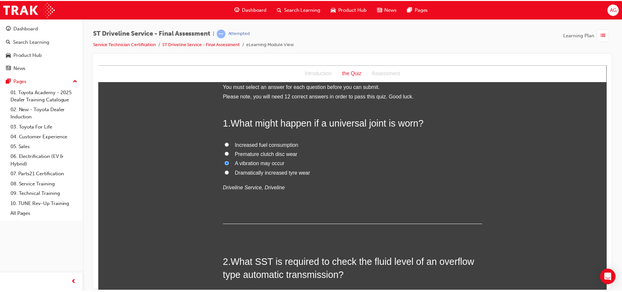
scroll to position [0, 0]
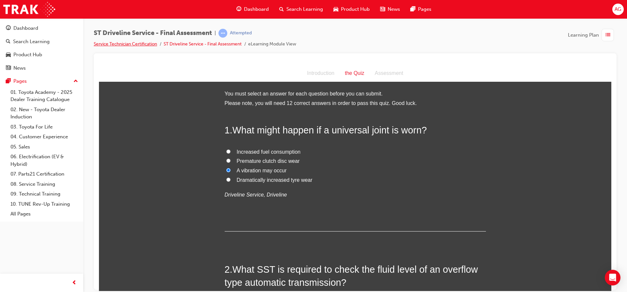
click at [128, 45] on link "Service Technician Certification" at bounding box center [125, 44] width 63 height 6
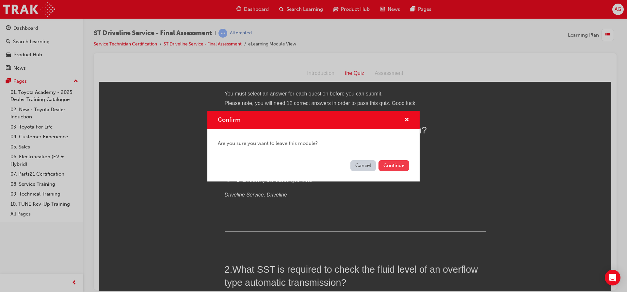
click at [395, 170] on button "Continue" at bounding box center [394, 165] width 31 height 11
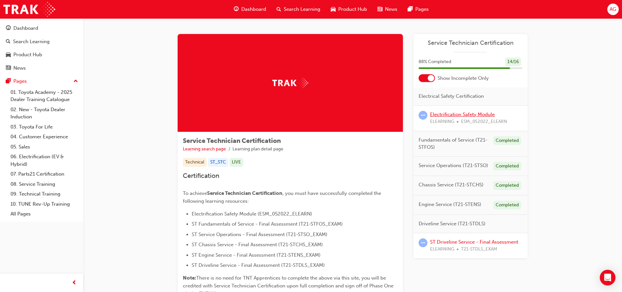
click at [456, 115] on link "Electrification Safety Module" at bounding box center [462, 114] width 65 height 6
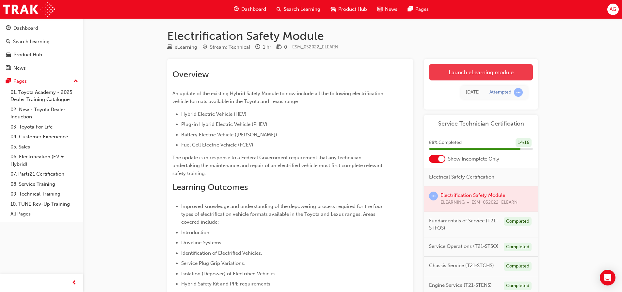
click at [488, 72] on link "Launch eLearning module" at bounding box center [481, 72] width 104 height 16
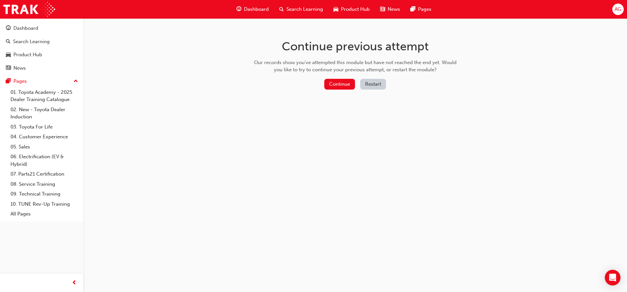
click at [369, 83] on button "Restart" at bounding box center [373, 84] width 26 height 11
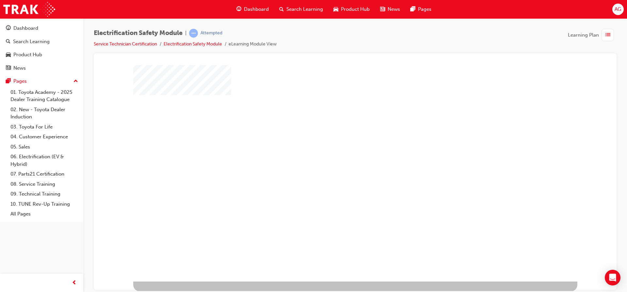
scroll to position [19, 0]
click at [336, 139] on div "play" at bounding box center [336, 139] width 0 height 0
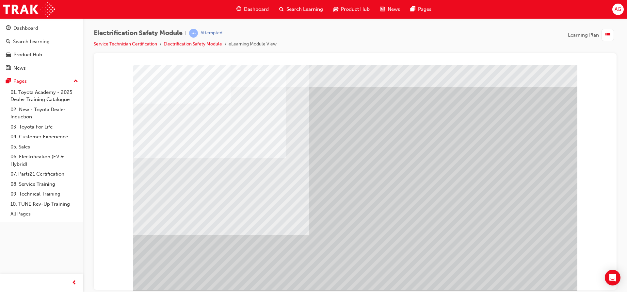
scroll to position [19, 0]
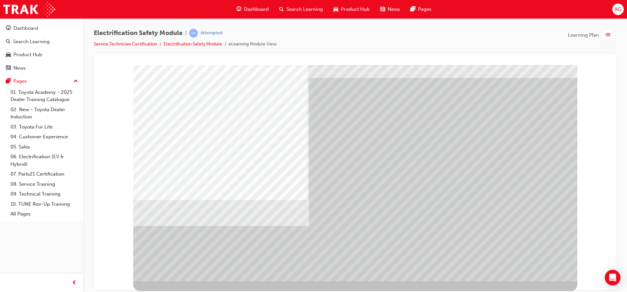
scroll to position [0, 0]
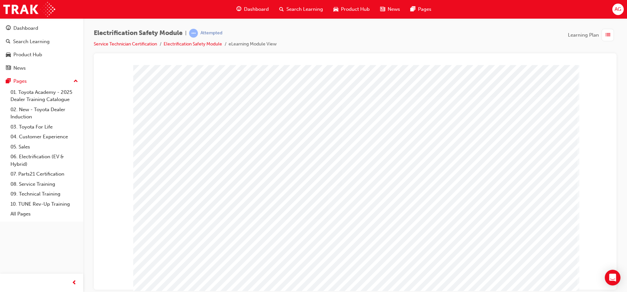
scroll to position [19, 0]
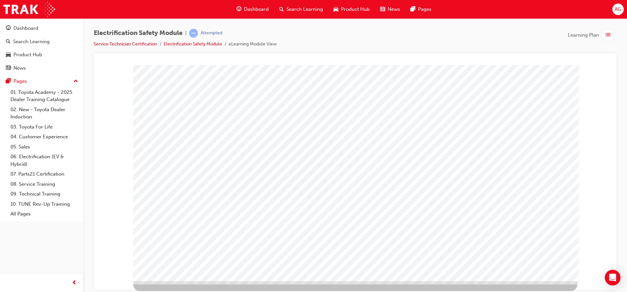
scroll to position [0, 0]
